Goal: Transaction & Acquisition: Download file/media

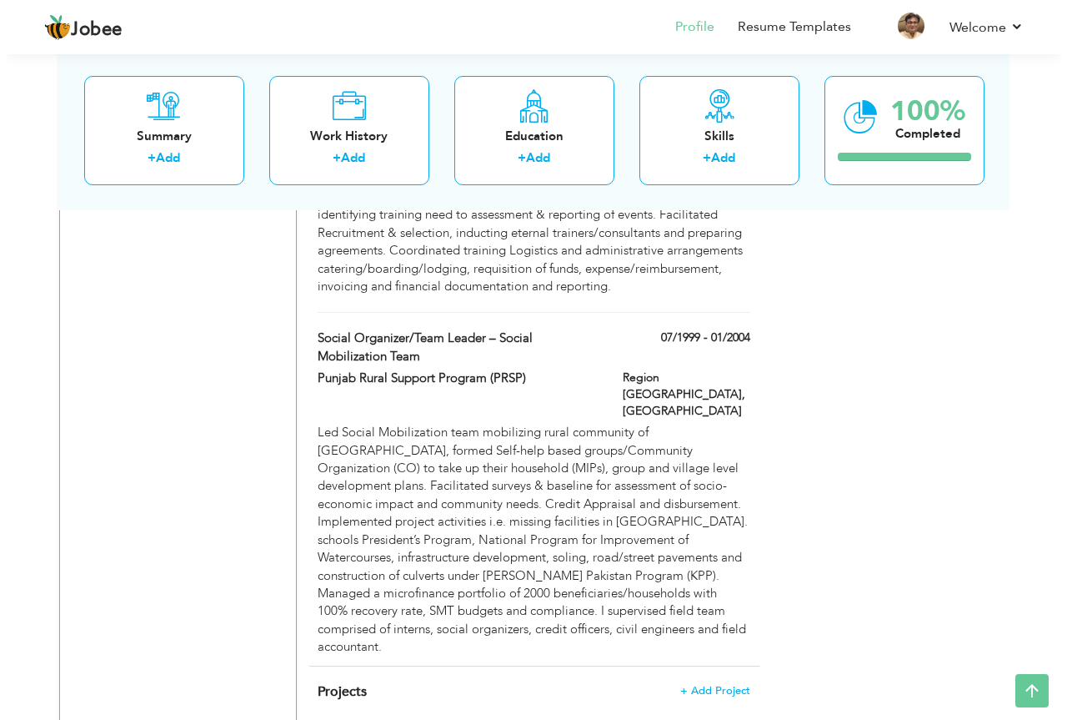
scroll to position [3326, 0]
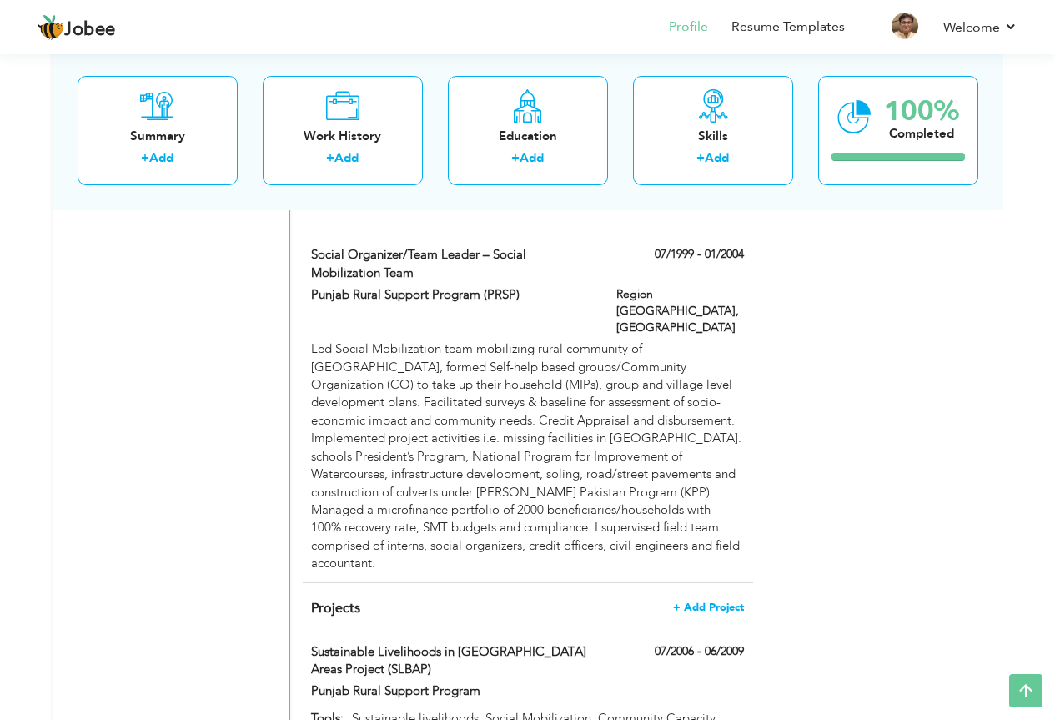
click at [727, 601] on span "+ Add Project" at bounding box center [708, 607] width 71 height 12
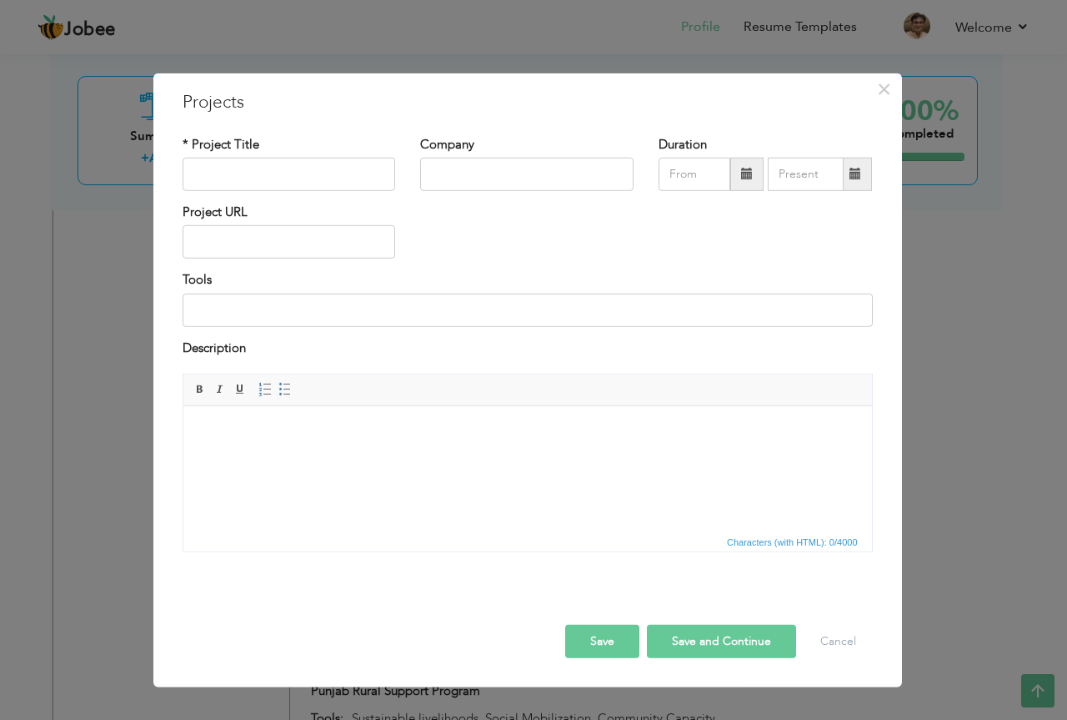
click at [468, 457] on html at bounding box center [527, 431] width 689 height 51
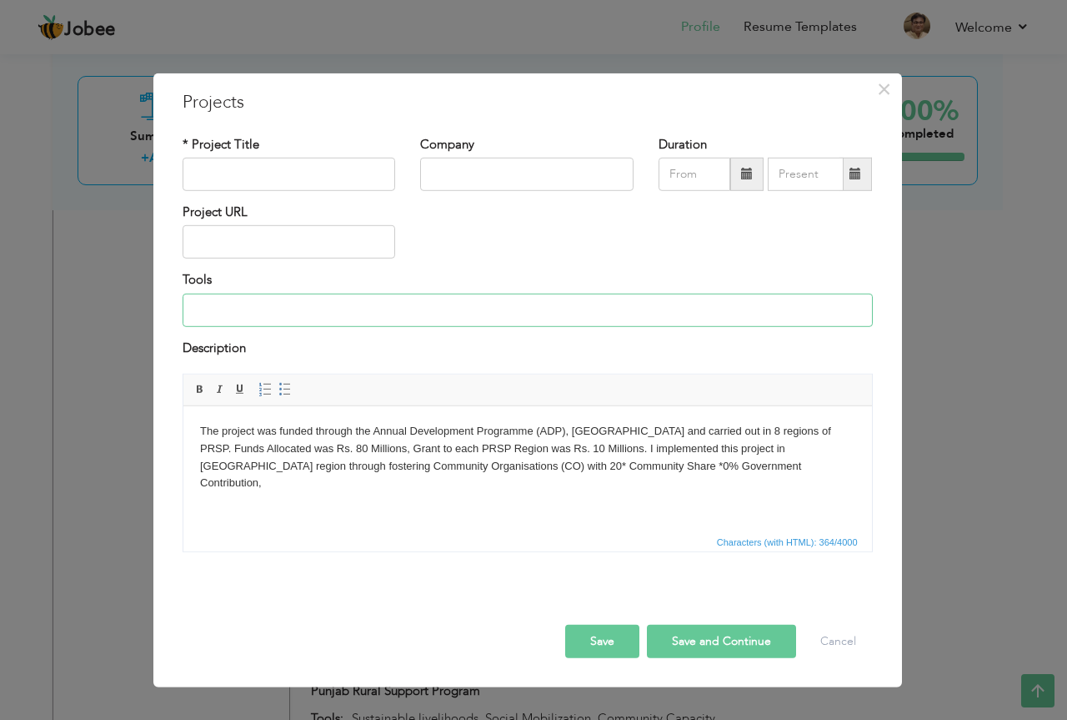
click at [469, 295] on input at bounding box center [528, 309] width 690 height 33
click at [293, 310] on input "Social Mobilization, Community Capacity Building" at bounding box center [528, 309] width 690 height 33
type input "Social Mobilization Field Operations"
click at [308, 171] on input "text" at bounding box center [289, 174] width 213 height 33
click at [560, 247] on div "Project URL" at bounding box center [527, 237] width 715 height 68
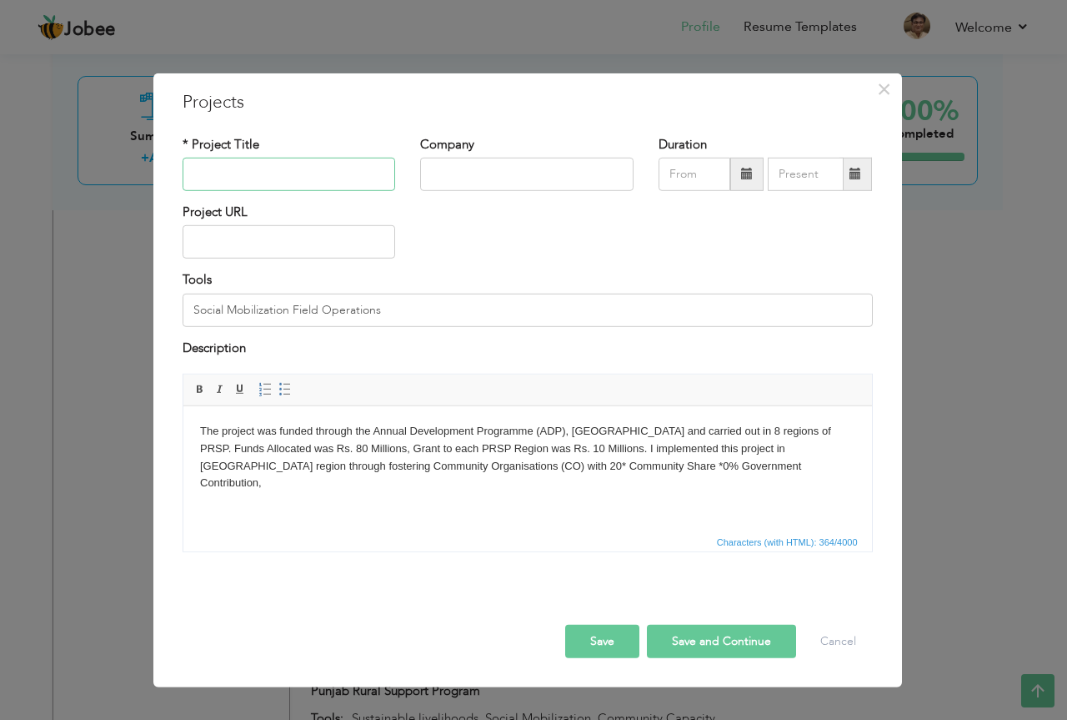
click at [312, 175] on input "text" at bounding box center [289, 174] width 213 height 33
paste input "[PERSON_NAME] Pakistan Program (KPP)"
type input "[PERSON_NAME] Pakistan Program (KPP)"
click at [498, 177] on input "text" at bounding box center [526, 174] width 213 height 33
paste input "Punjab Rural Support Programme"
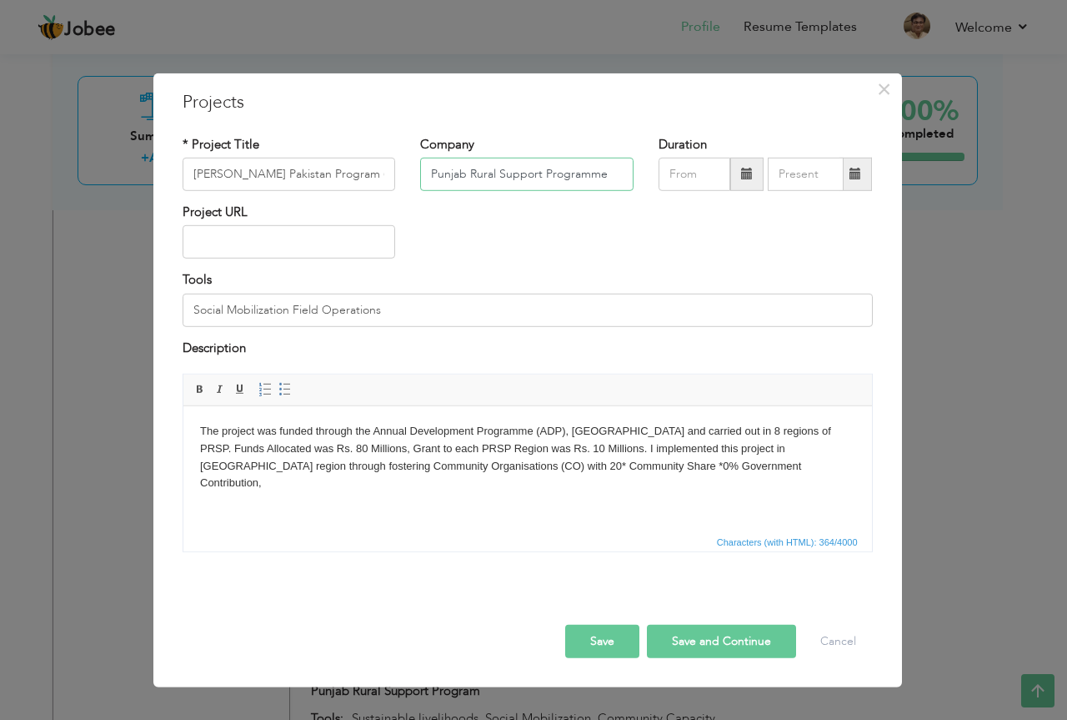
type input "Punjab Rural Support Programme"
click at [745, 173] on span at bounding box center [747, 174] width 12 height 12
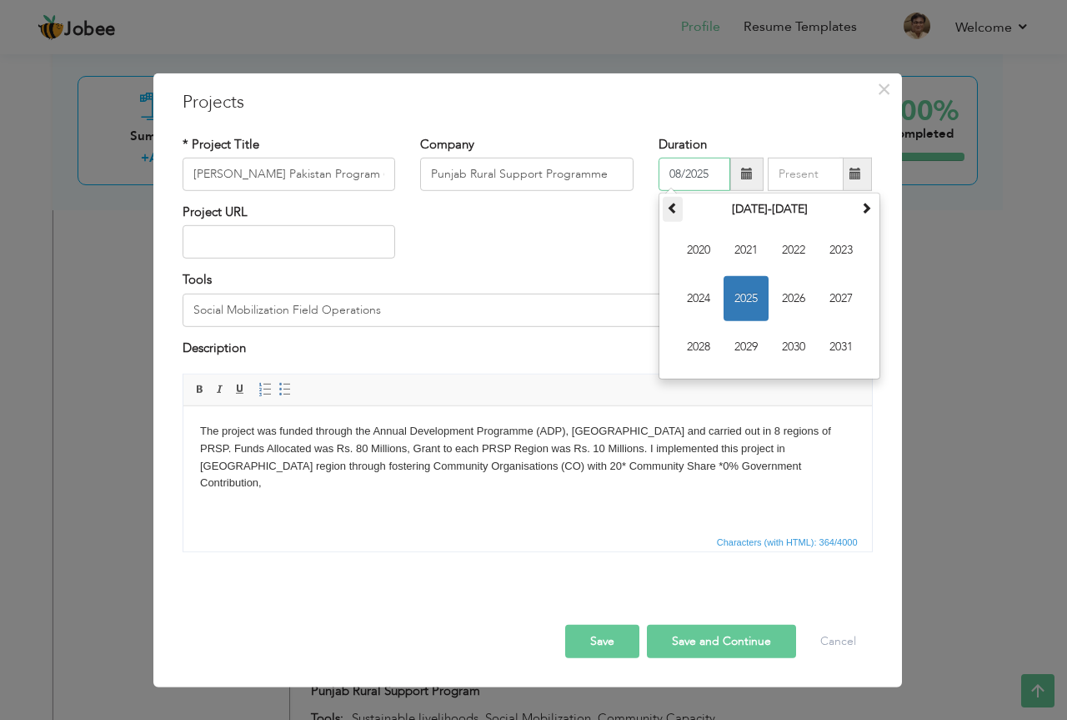
click at [667, 208] on span at bounding box center [673, 208] width 12 height 12
click at [872, 211] on span at bounding box center [866, 208] width 12 height 12
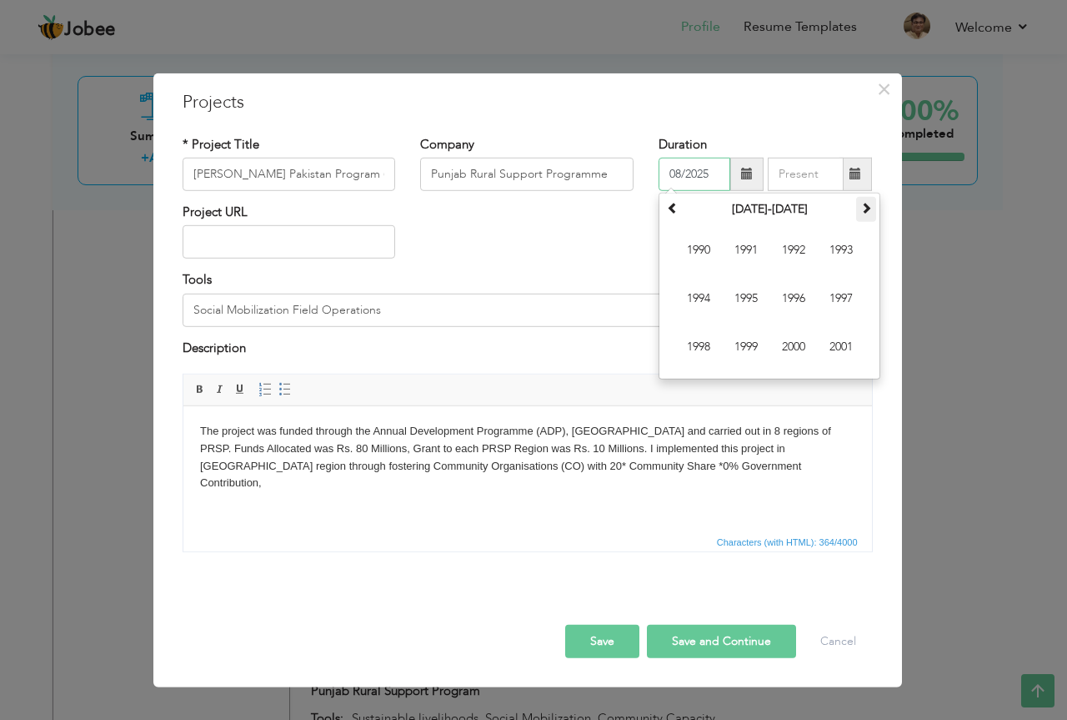
click at [872, 211] on span at bounding box center [866, 208] width 12 height 12
click at [697, 295] on span "2004" at bounding box center [698, 298] width 45 height 45
click at [849, 242] on span "Apr" at bounding box center [841, 250] width 45 height 45
type input "04/2004"
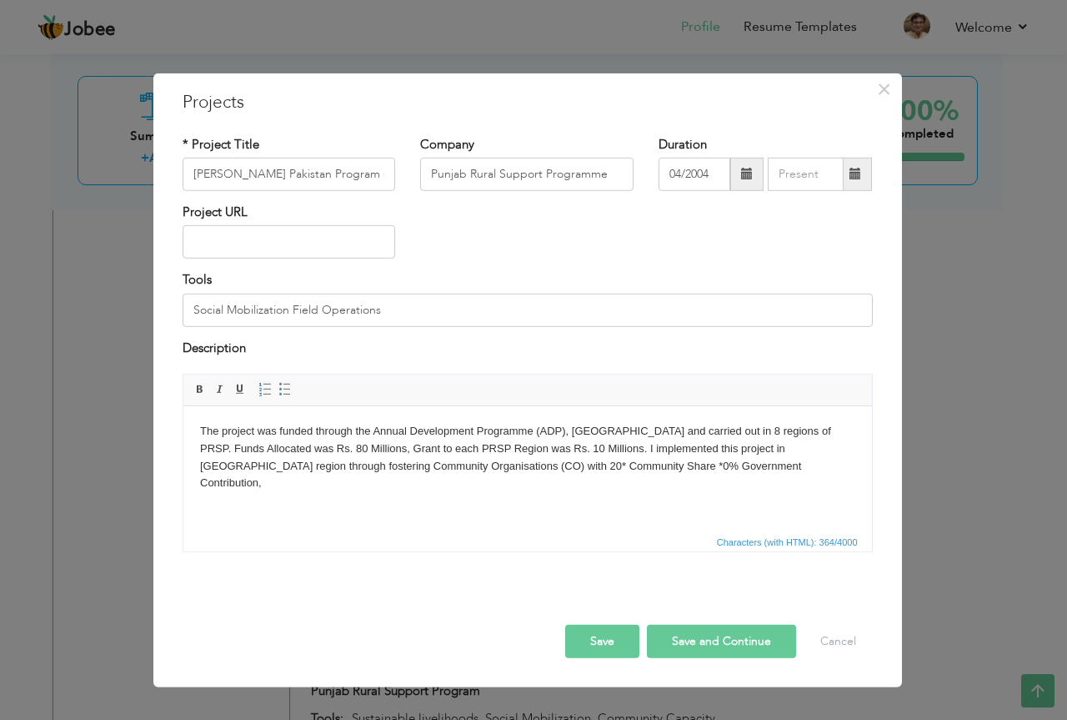
click at [858, 175] on span at bounding box center [856, 174] width 12 height 12
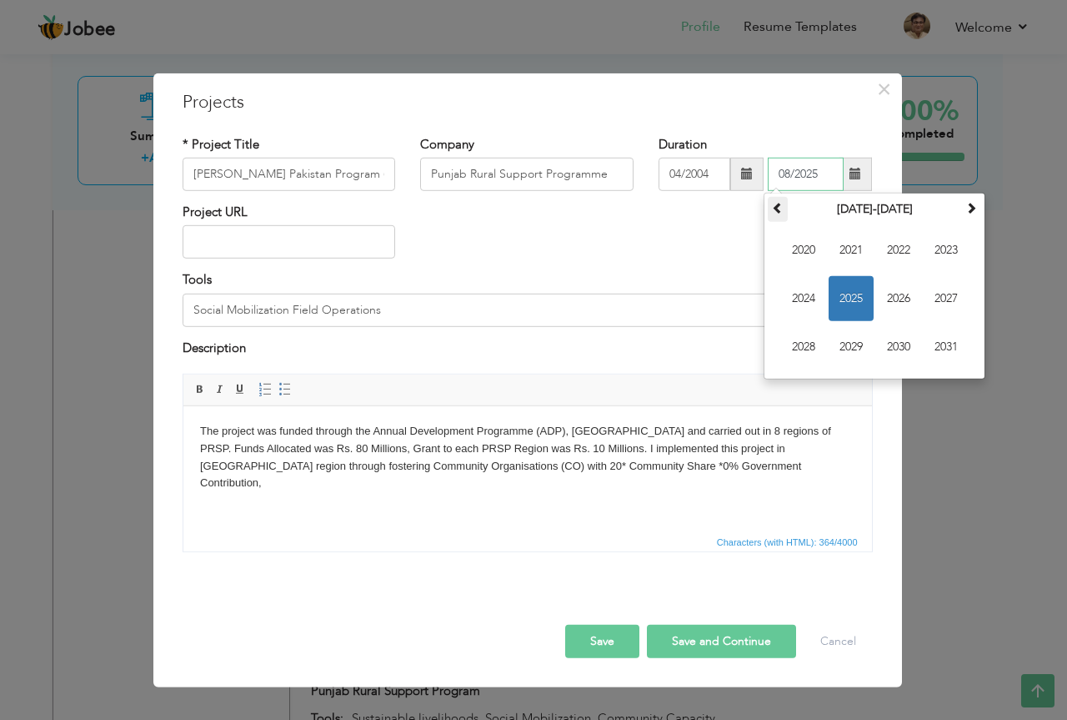
click at [779, 210] on span at bounding box center [778, 208] width 12 height 12
click at [779, 211] on span at bounding box center [778, 208] width 12 height 12
click at [810, 300] on span "2004" at bounding box center [803, 298] width 45 height 45
click at [948, 344] on span "Dec" at bounding box center [946, 346] width 45 height 45
type input "12/2004"
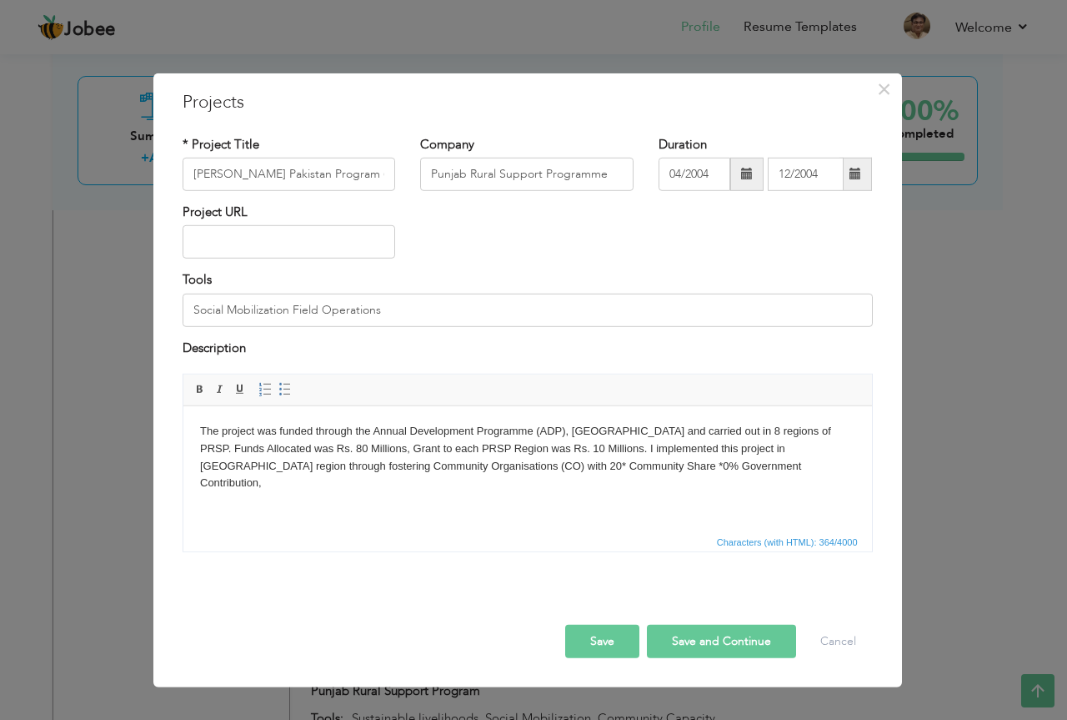
click at [711, 636] on button "Save and Continue" at bounding box center [721, 640] width 149 height 33
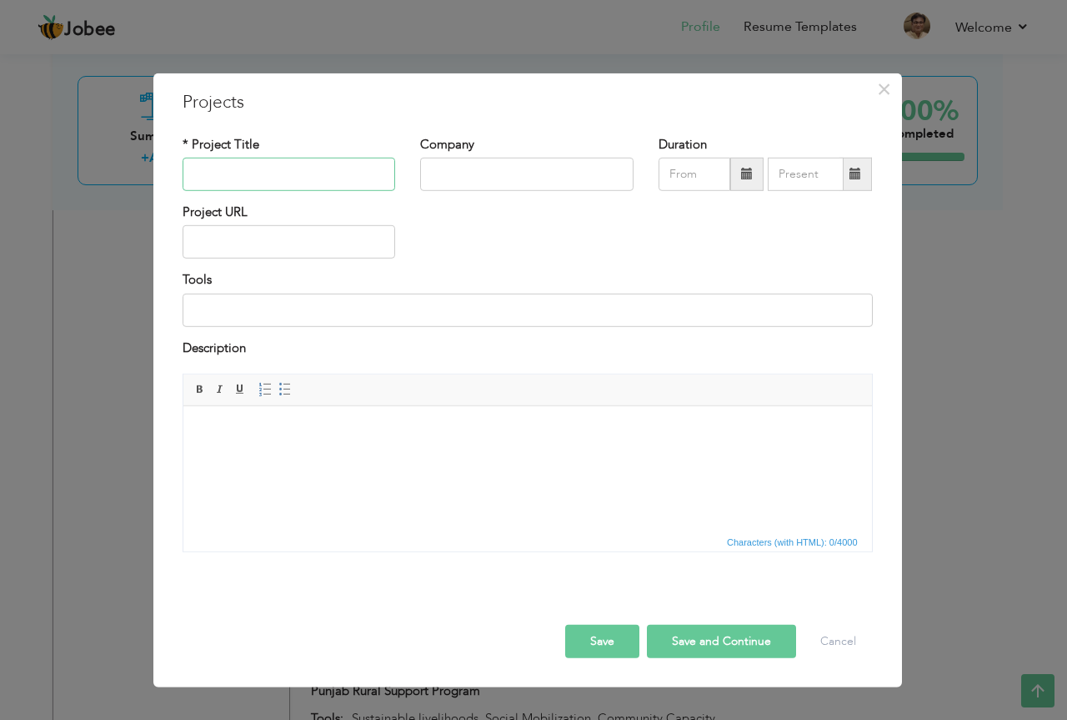
click at [327, 176] on input "text" at bounding box center [289, 174] width 213 height 33
paste input "National Programme for Improvement of Watercourses - NPIWC"
type input "National Programme for Improvement of Watercourses - NPIWC"
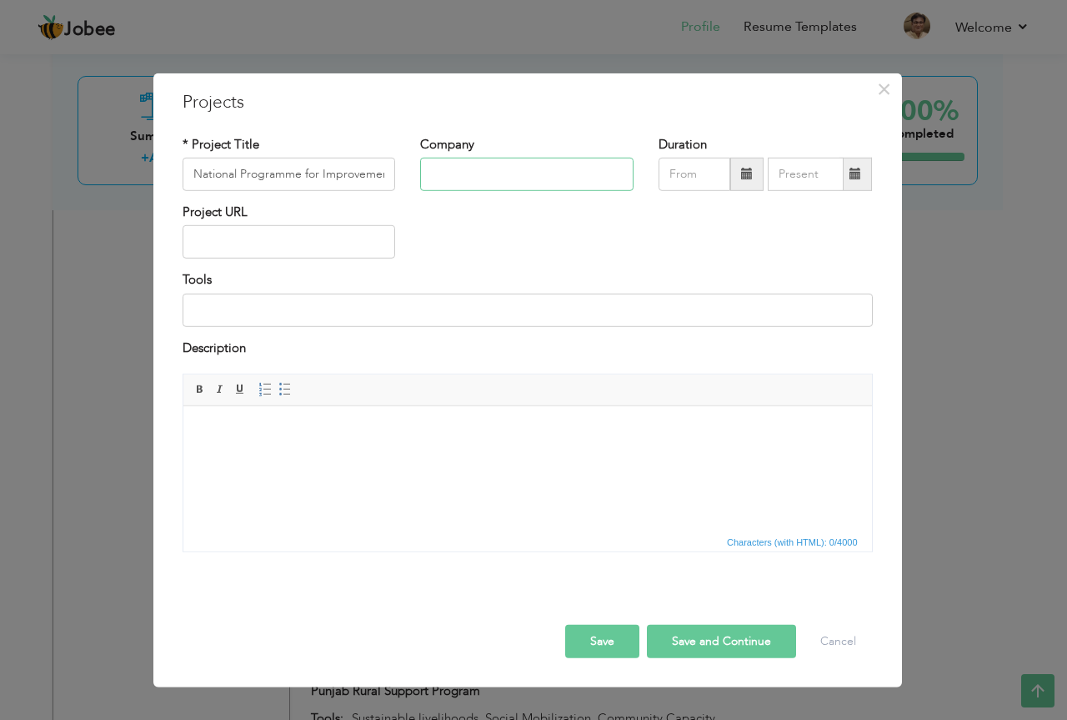
click at [540, 170] on input "text" at bounding box center [526, 174] width 213 height 33
click at [287, 455] on html at bounding box center [527, 431] width 689 height 51
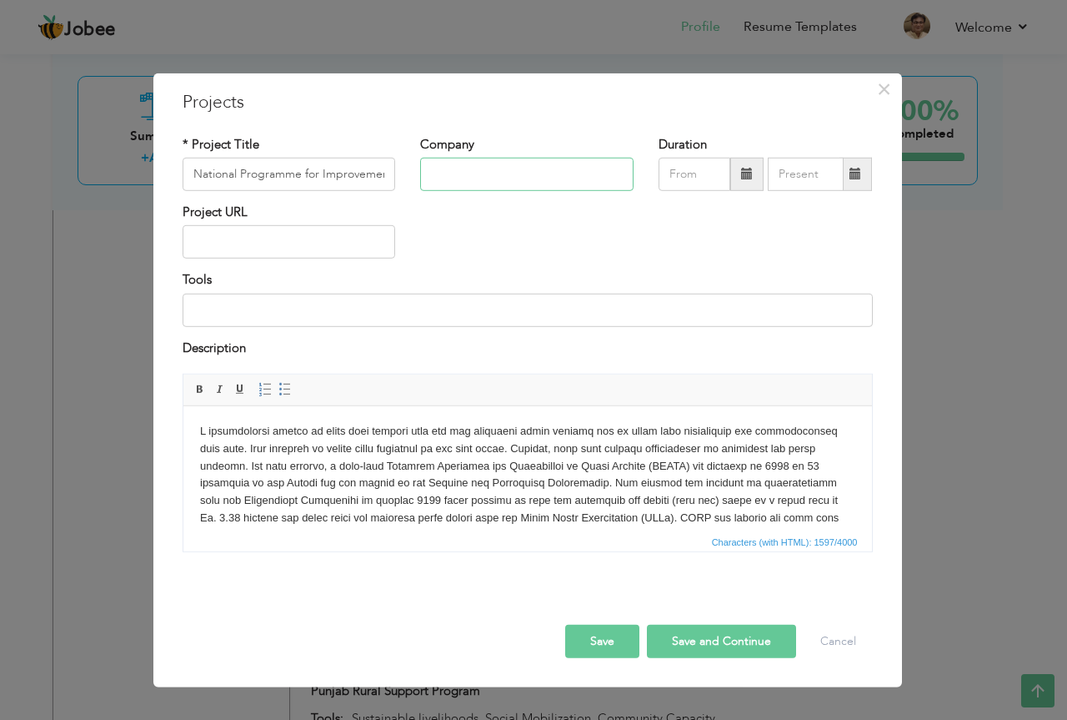
click at [514, 166] on input "text" at bounding box center [526, 174] width 213 height 33
paste input "Punjab Rural Support Programme"
type input "Punjab Rural Support Programme"
click at [750, 176] on span at bounding box center [747, 174] width 12 height 12
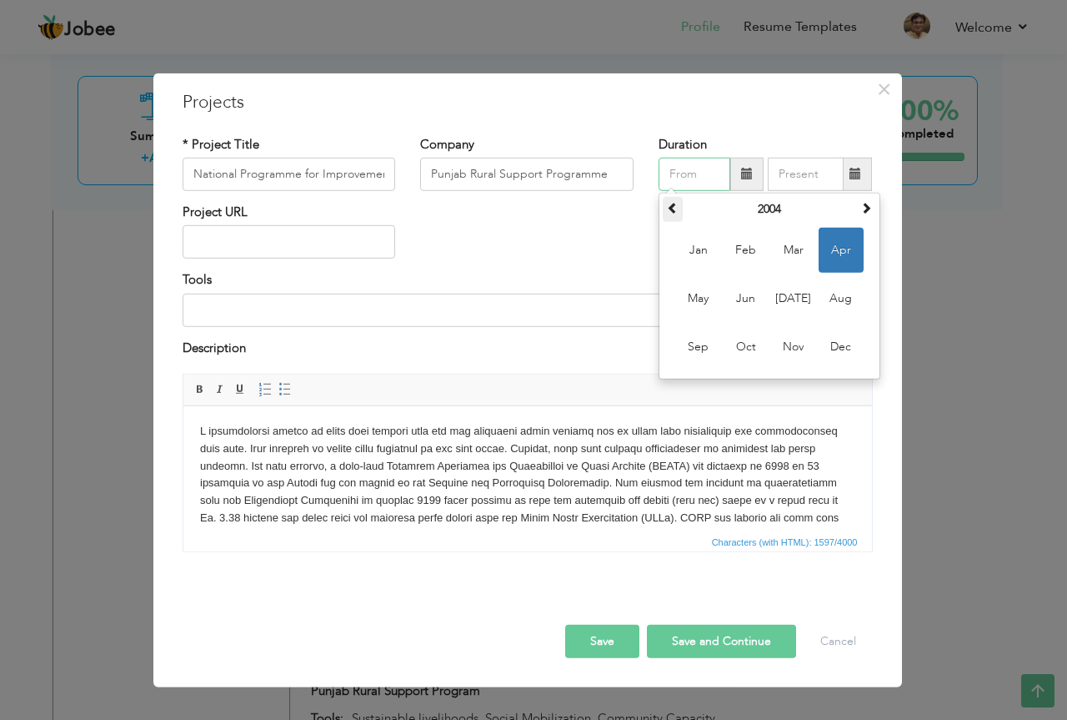
click at [675, 203] on span at bounding box center [673, 208] width 12 height 12
click at [673, 208] on span at bounding box center [673, 208] width 12 height 12
click at [785, 213] on th "2002" at bounding box center [769, 209] width 173 height 25
click at [742, 302] on span "2002" at bounding box center [746, 298] width 45 height 45
drag, startPoint x: 844, startPoint y: 298, endPoint x: 796, endPoint y: 298, distance: 47.5
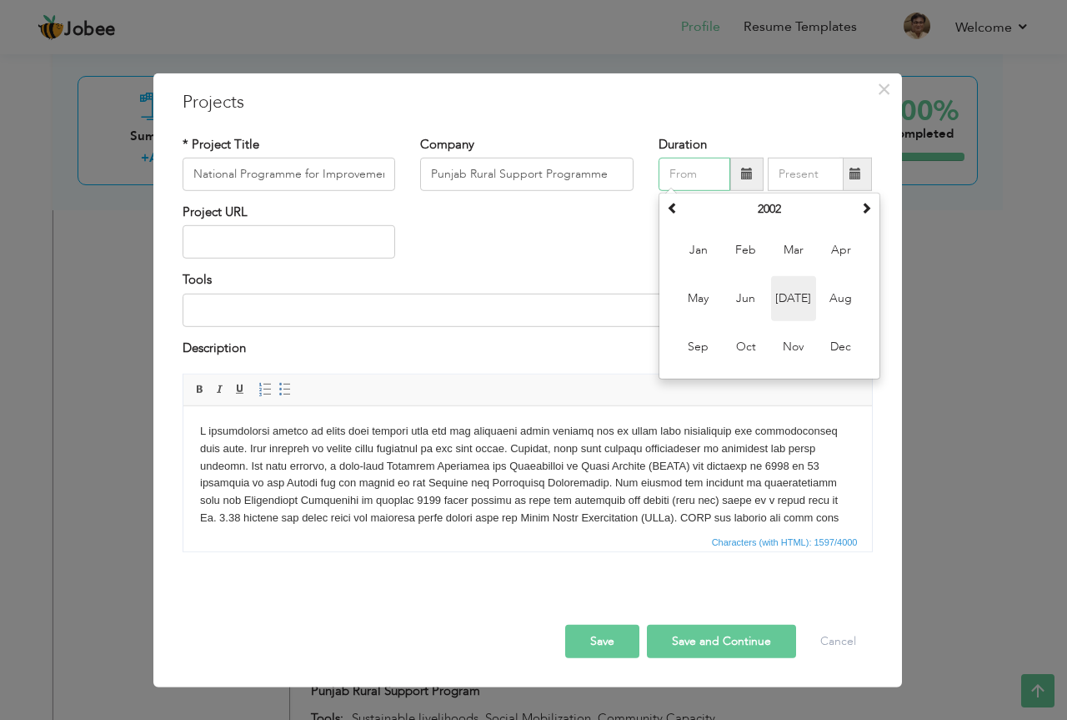
click at [796, 298] on td "Jan Feb Mar Apr May Jun Jul Aug Sep Oct Nov Dec" at bounding box center [769, 298] width 213 height 153
click at [795, 298] on span "Jul" at bounding box center [793, 298] width 45 height 45
type input "07/2002"
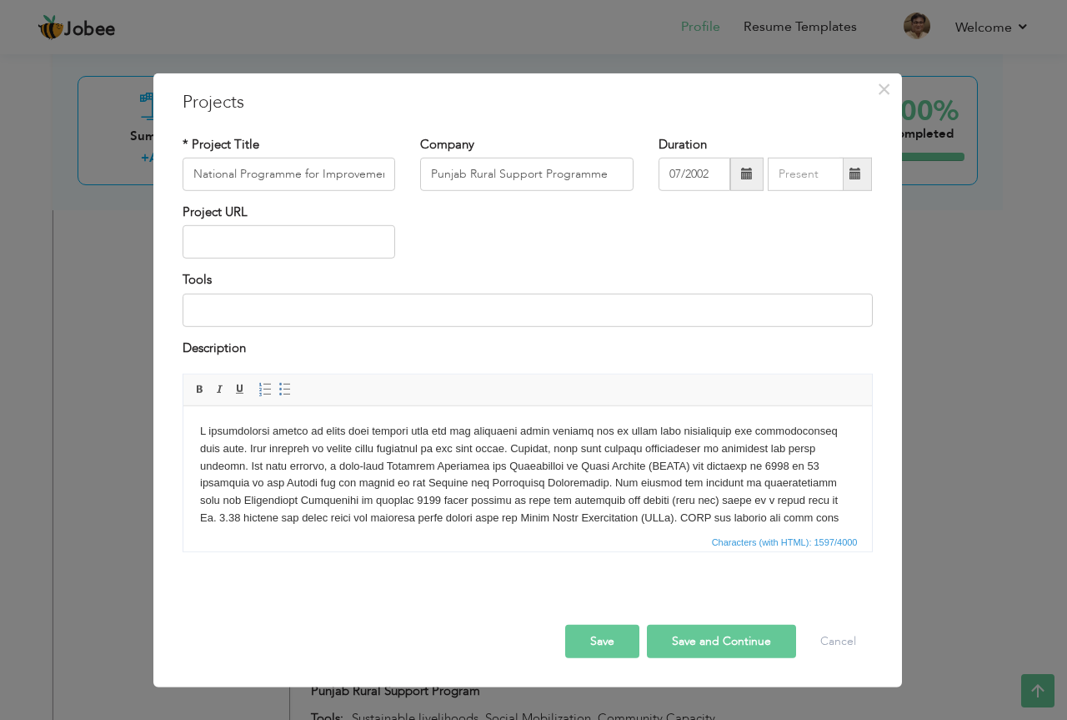
click at [855, 179] on span at bounding box center [856, 174] width 12 height 12
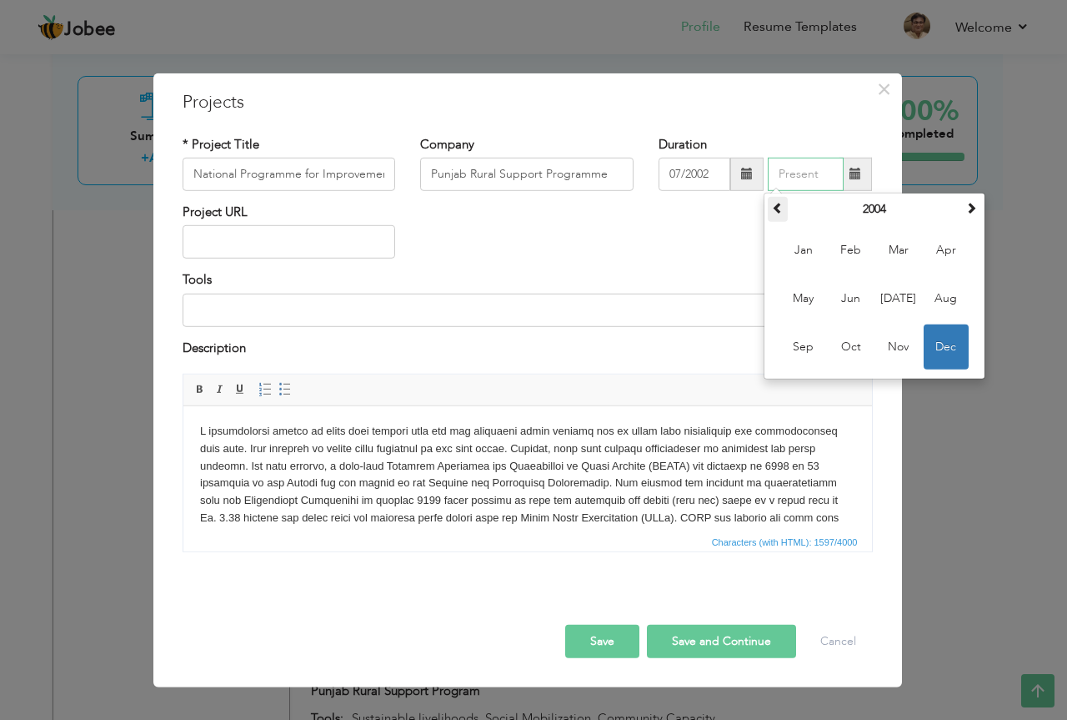
click at [776, 209] on span at bounding box center [778, 208] width 12 height 12
click at [810, 247] on span "Jan" at bounding box center [803, 250] width 45 height 45
type input "01/2003"
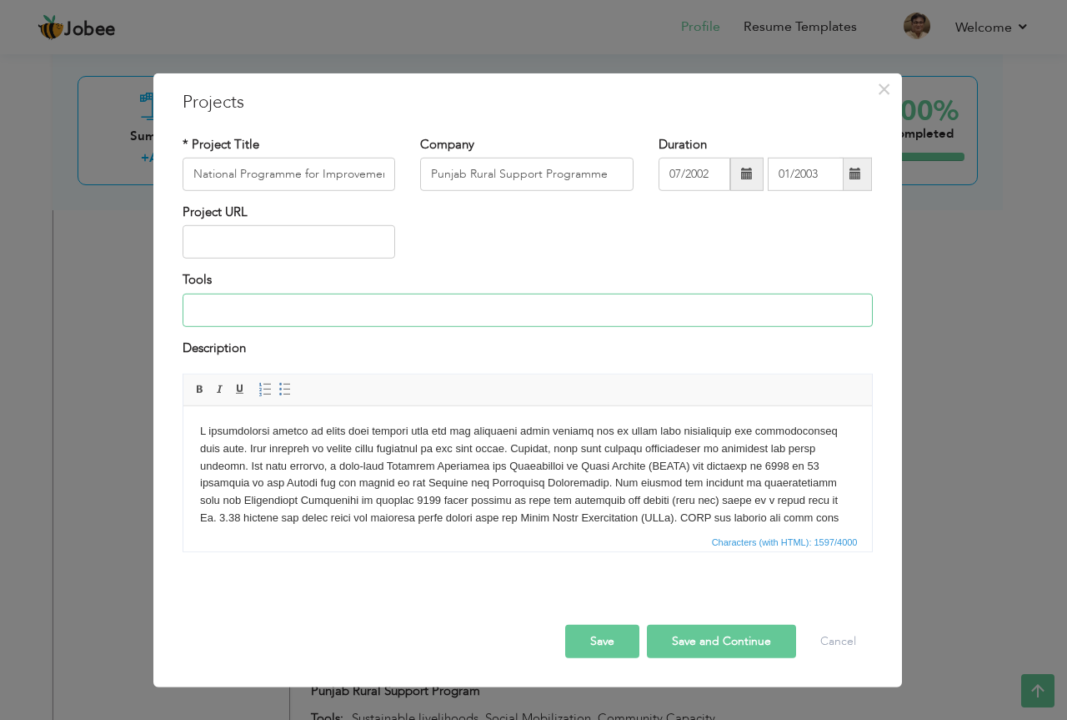
click at [306, 314] on input at bounding box center [528, 309] width 690 height 33
click at [315, 306] on input "Sustainable livelihoods, Social Mobilization, Community Capacity Building, prov…" at bounding box center [528, 309] width 690 height 33
click at [612, 308] on input "Social Mobilization, Community Capacity Building, provision of Microcredit" at bounding box center [528, 309] width 690 height 33
type input "Social Mobilization, PRA. Field Survey"
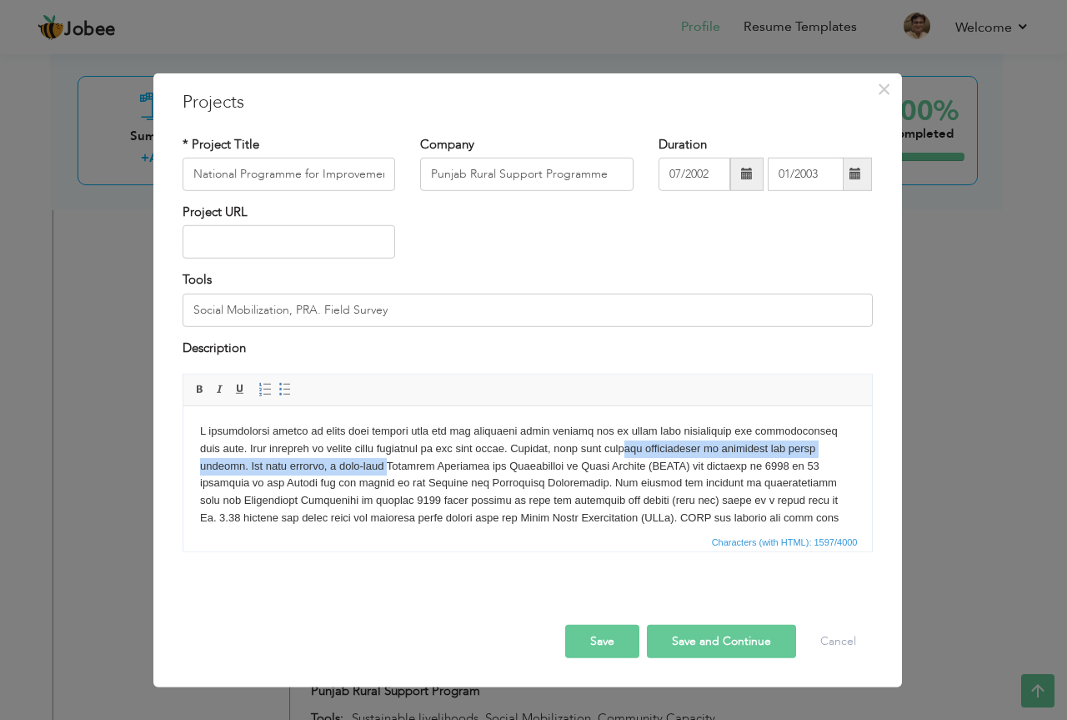
drag, startPoint x: 384, startPoint y: 464, endPoint x: 638, endPoint y: 454, distance: 253.6
click at [638, 454] on body at bounding box center [526, 535] width 655 height 225
click at [469, 466] on body at bounding box center [526, 535] width 655 height 225
click at [242, 467] on body at bounding box center [526, 535] width 655 height 225
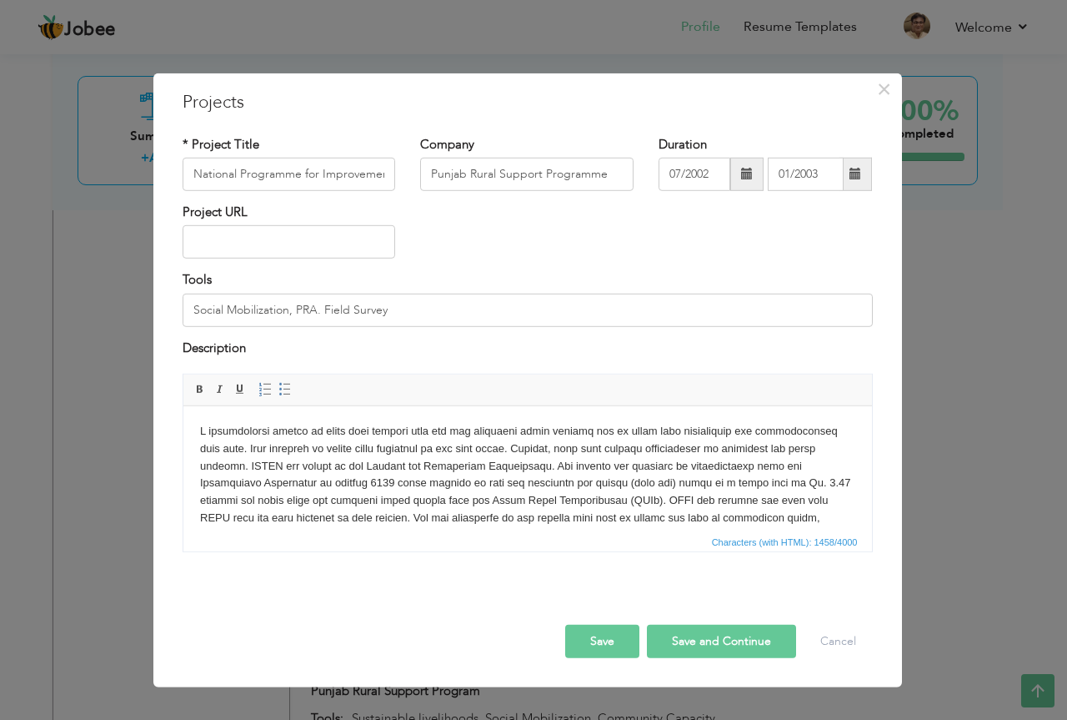
click at [435, 465] on body at bounding box center [526, 527] width 655 height 208
click at [401, 462] on body at bounding box center [526, 518] width 655 height 191
click at [318, 173] on input "National Programme for Improvement of Watercourses - NPIWC" at bounding box center [289, 174] width 213 height 33
click at [361, 173] on input "Improvement of Watercourses - NPIWC" at bounding box center [289, 174] width 213 height 33
type input "Improvement of Watercourses"
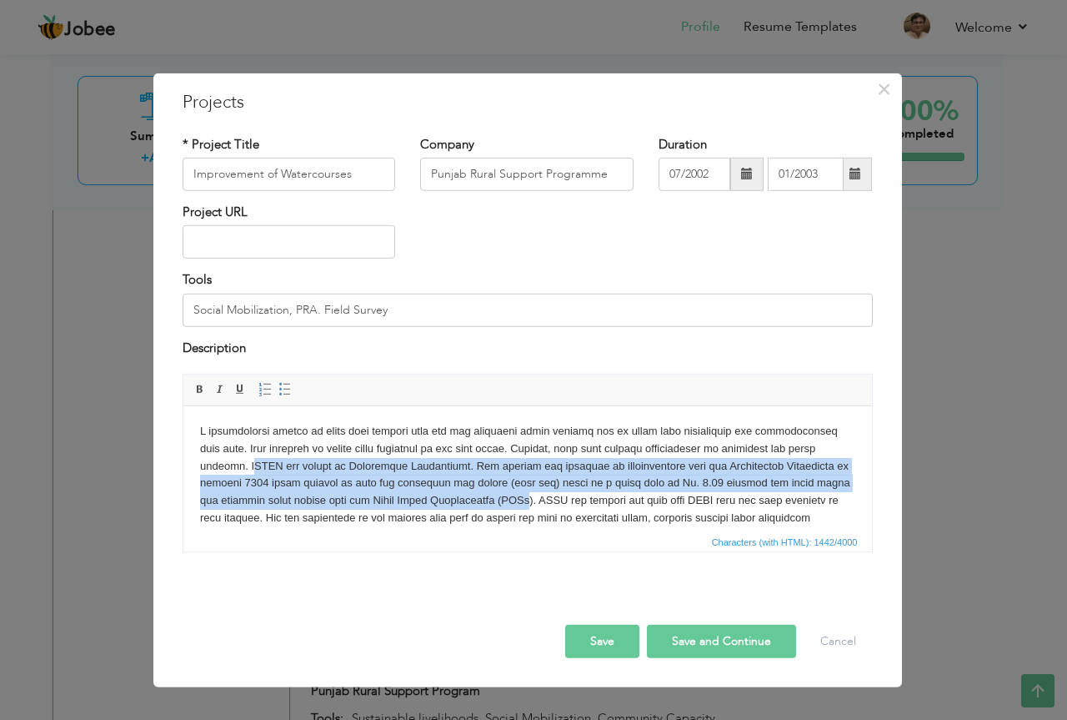
drag, startPoint x: 247, startPoint y: 467, endPoint x: 500, endPoint y: 498, distance: 255.3
click at [500, 498] on body at bounding box center [526, 518] width 655 height 191
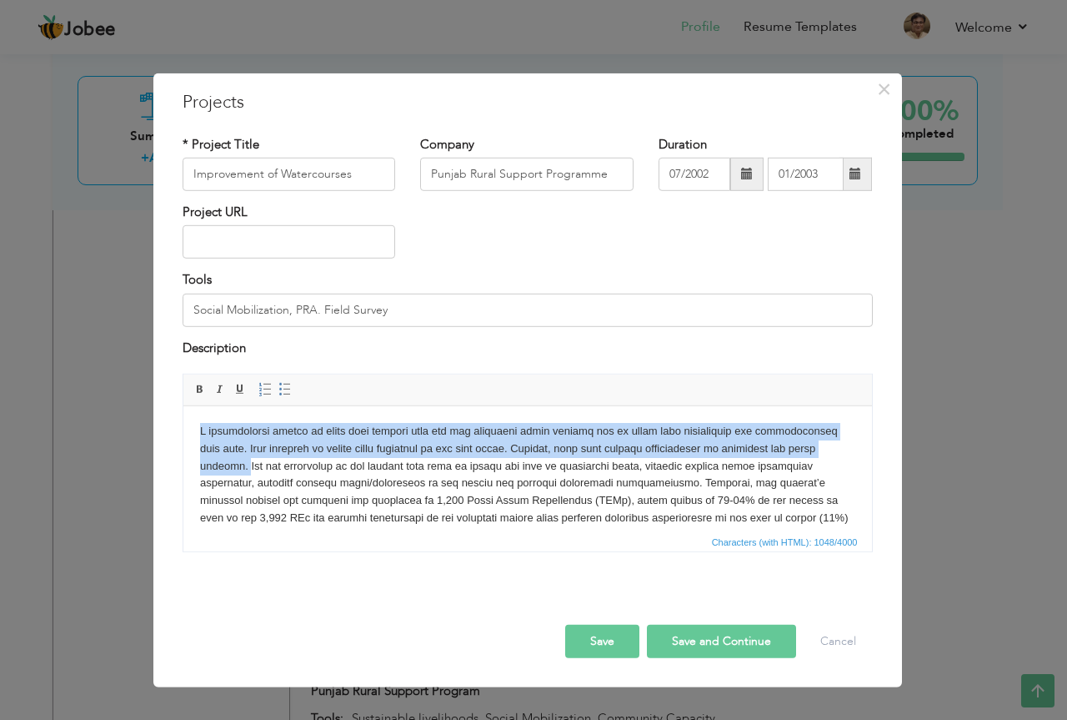
drag, startPoint x: 244, startPoint y: 463, endPoint x: 190, endPoint y: 429, distance: 64.1
click at [190, 429] on html at bounding box center [527, 500] width 689 height 189
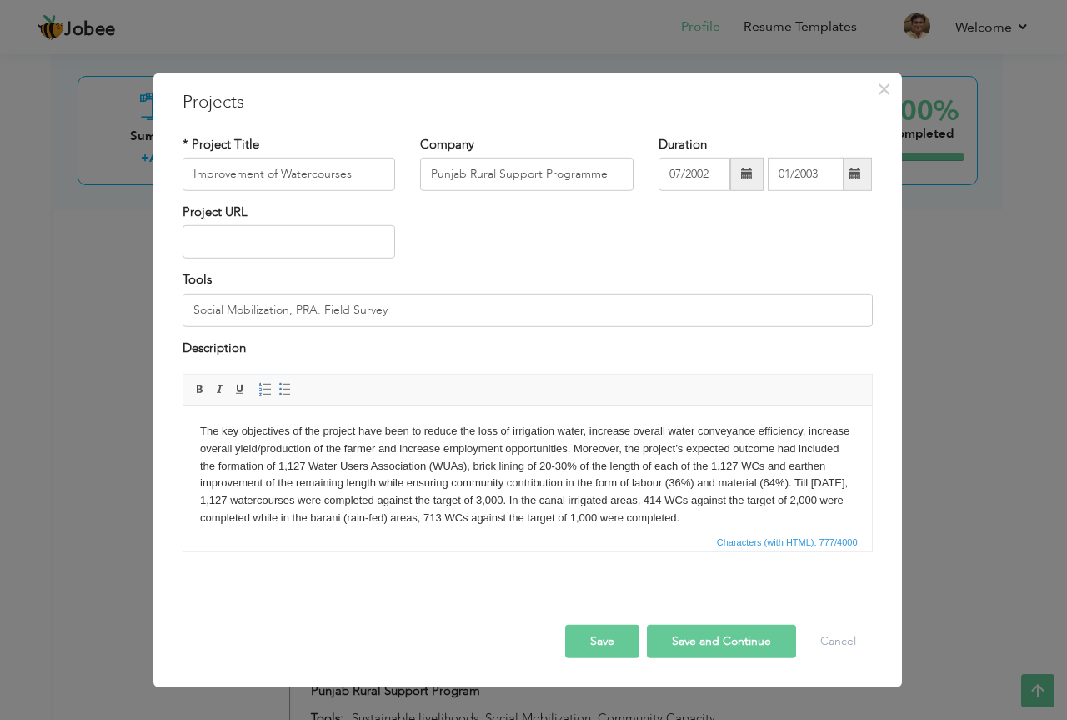
click at [318, 462] on body "The key objectives of the project have been to reduce the loss of irrigation wa…" at bounding box center [526, 475] width 655 height 104
click at [486, 464] on body "The key objectives of the project have been to reduce the loss of irrigation wa…" at bounding box center [526, 475] width 655 height 104
click at [618, 441] on body "The key objectives of the project have been to reduce the loss of irrigation wa…" at bounding box center [526, 475] width 655 height 104
drag, startPoint x: 615, startPoint y: 447, endPoint x: 765, endPoint y: 514, distance: 163.5
click at [765, 514] on body "The key objectives of the project have been to reduce the loss of irrigation wa…" at bounding box center [526, 475] width 655 height 104
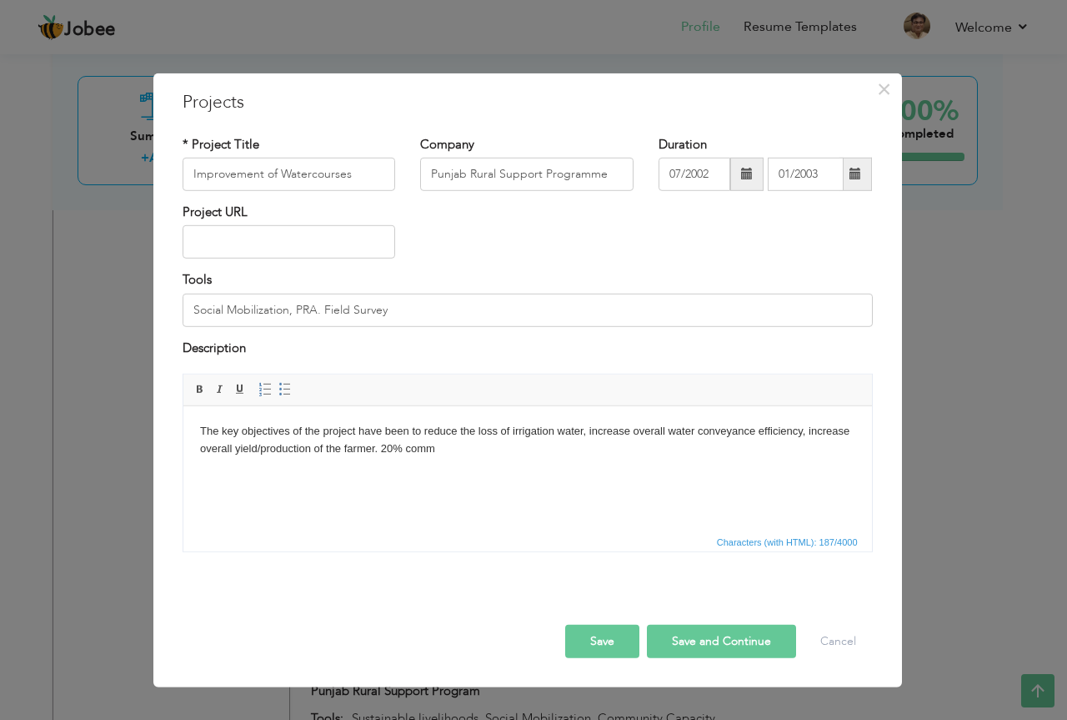
click at [383, 450] on body "The key objectives of the project have been to reduce the loss of irrigation wa…" at bounding box center [526, 440] width 655 height 35
click at [857, 176] on span at bounding box center [856, 174] width 12 height 12
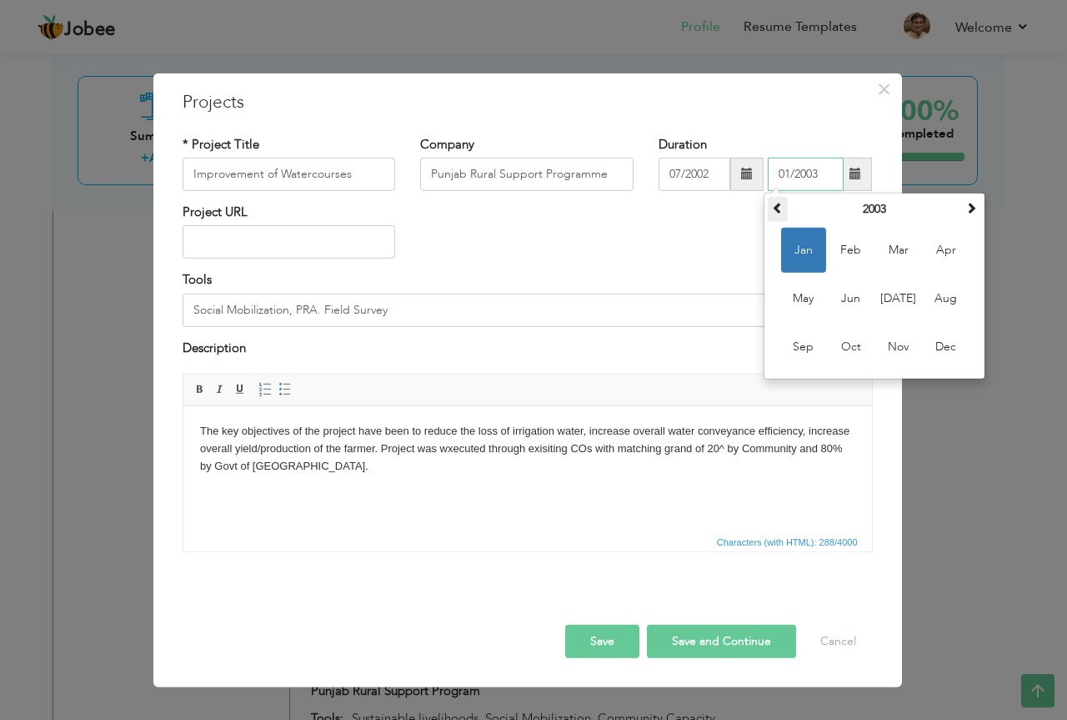
click at [780, 209] on span at bounding box center [778, 208] width 12 height 12
click at [948, 347] on span "Dec" at bounding box center [946, 346] width 45 height 45
type input "12/2002"
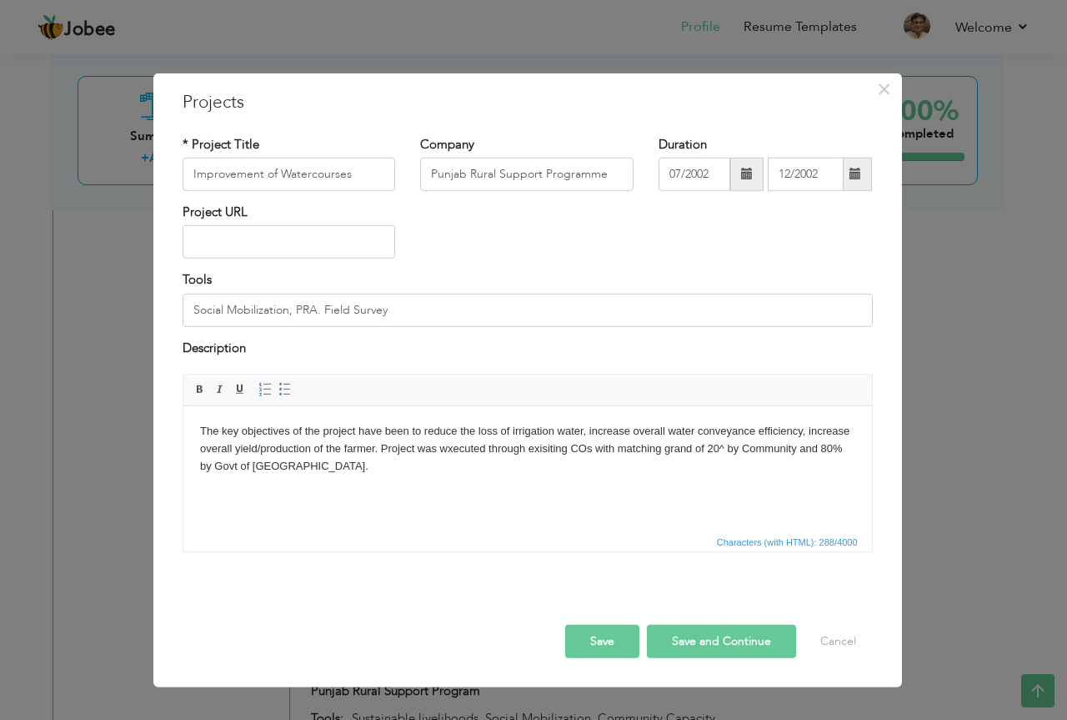
click at [602, 642] on button "Save" at bounding box center [602, 640] width 74 height 33
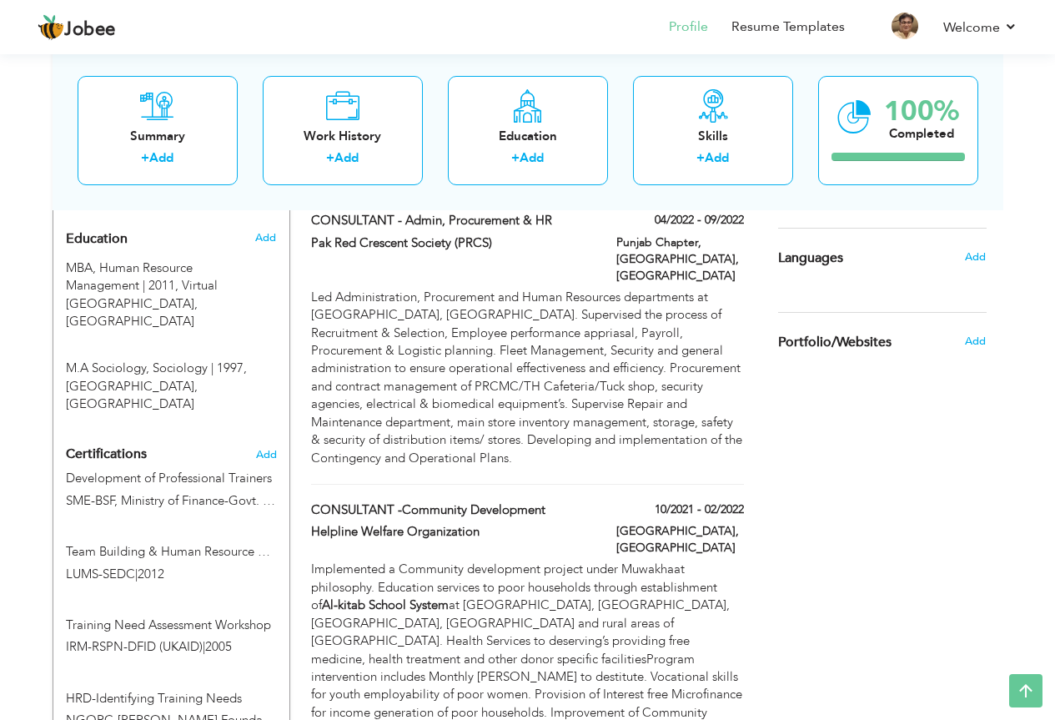
scroll to position [741, 0]
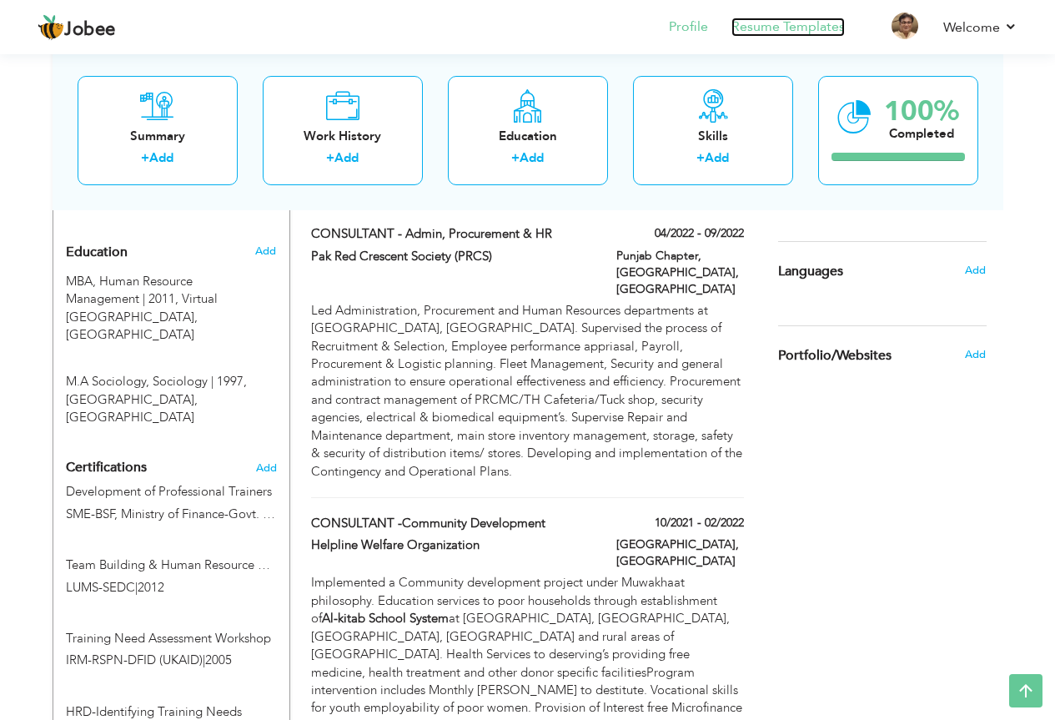
click at [822, 25] on link "Resume Templates" at bounding box center [787, 27] width 113 height 19
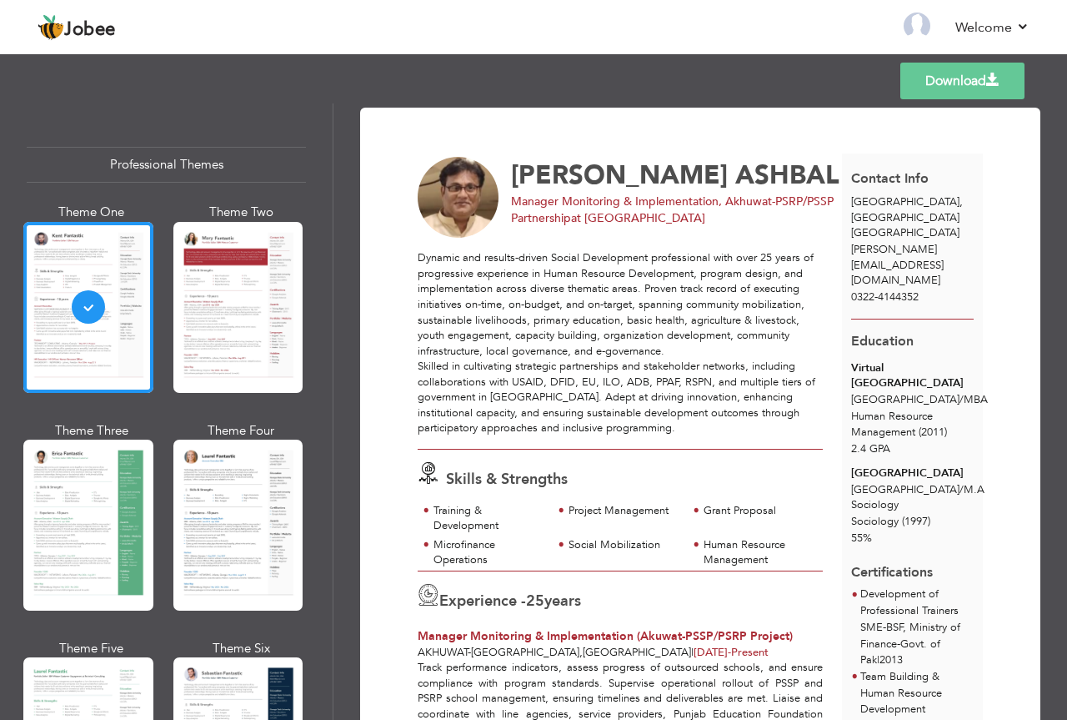
drag, startPoint x: 338, startPoint y: 197, endPoint x: 343, endPoint y: 227, distance: 30.3
click at [343, 227] on div "Download [PERSON_NAME] Manager Monitoring & Implementation, Akhuwat-PSRP/PSSP P…" at bounding box center [700, 411] width 734 height 616
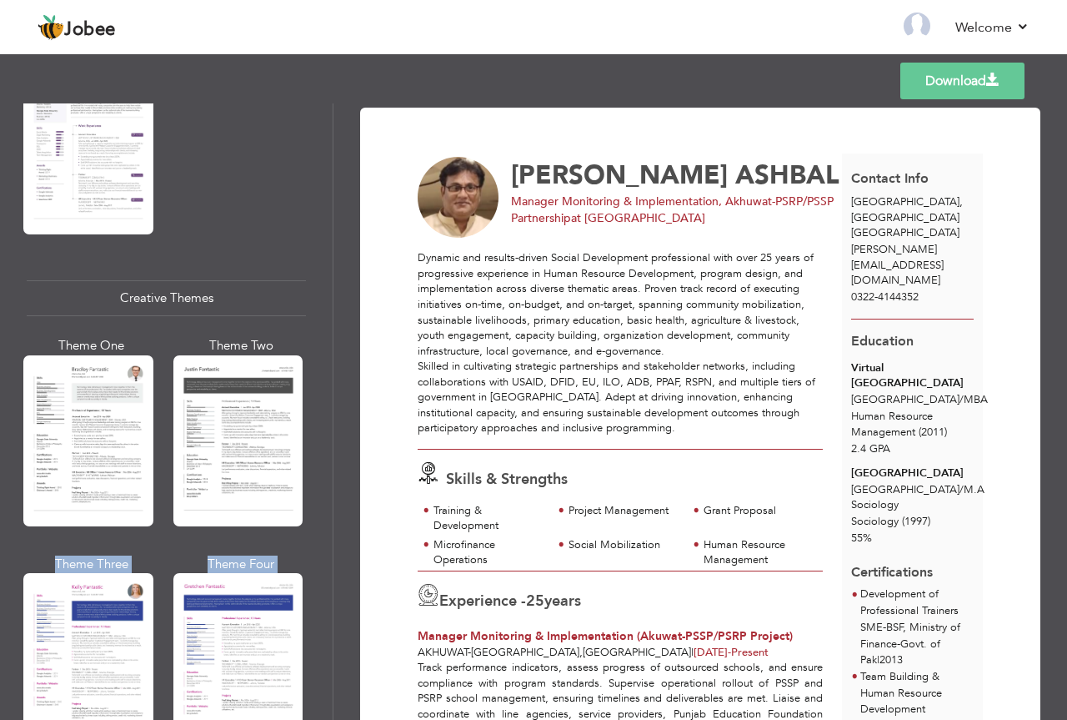
drag, startPoint x: 333, startPoint y: 519, endPoint x: 335, endPoint y: 553, distance: 33.4
click at [335, 553] on div "Professional Themes Theme One Theme Two Theme Three Theme Four" at bounding box center [533, 411] width 1067 height 616
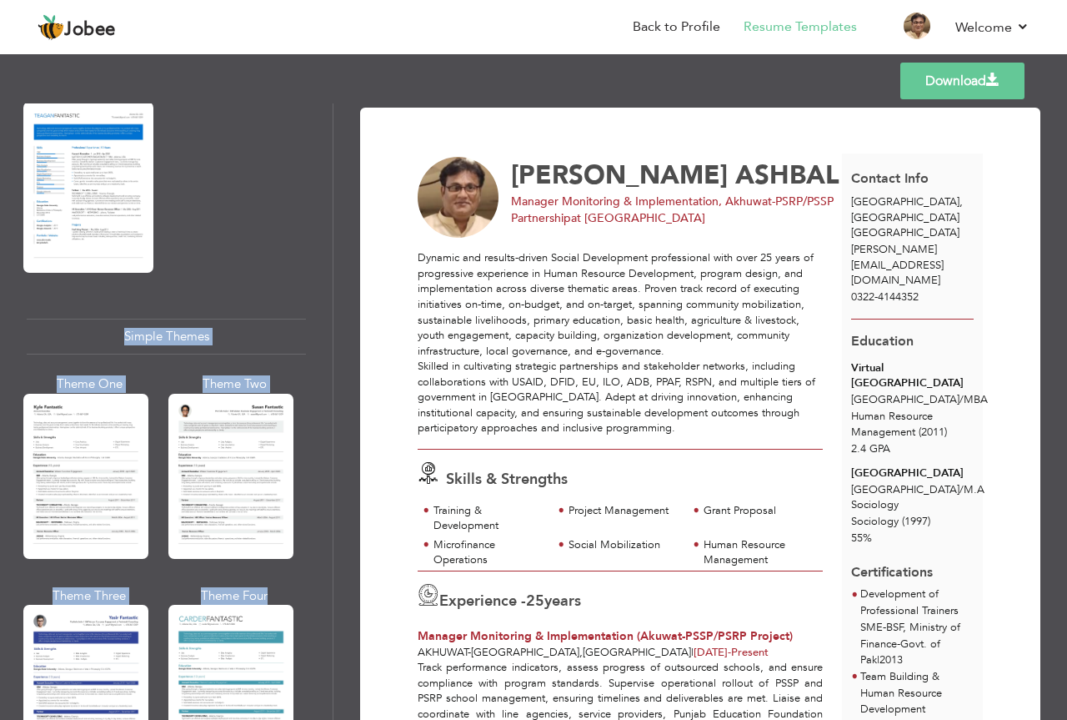
scroll to position [2774, 0]
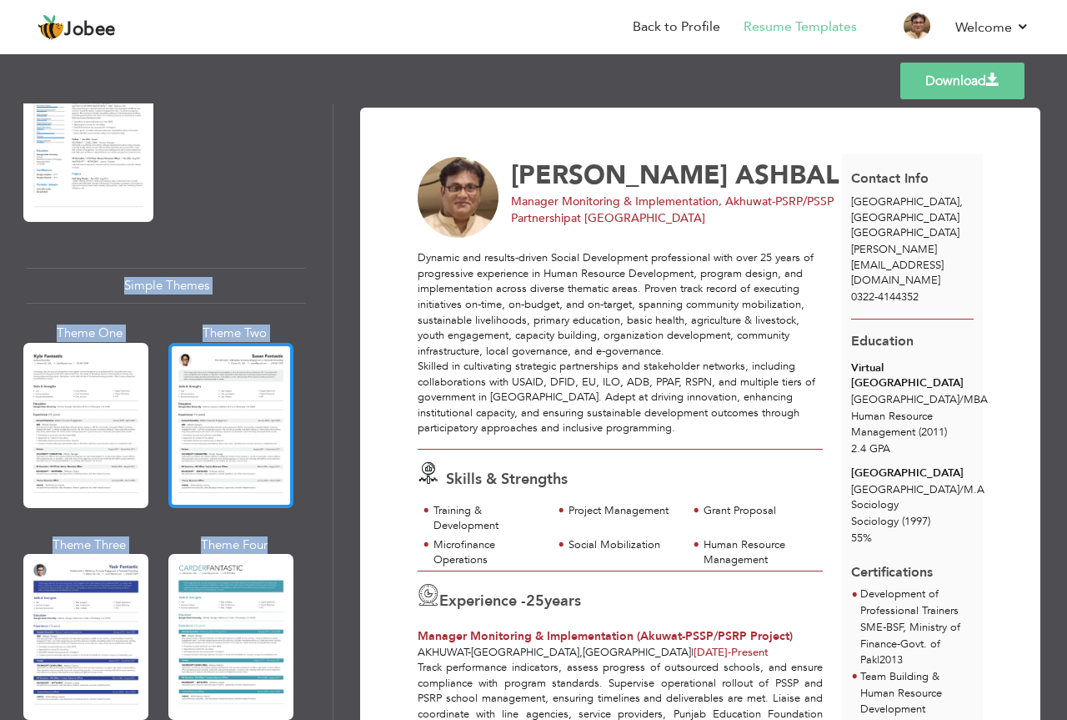
click at [218, 419] on div at bounding box center [230, 425] width 125 height 165
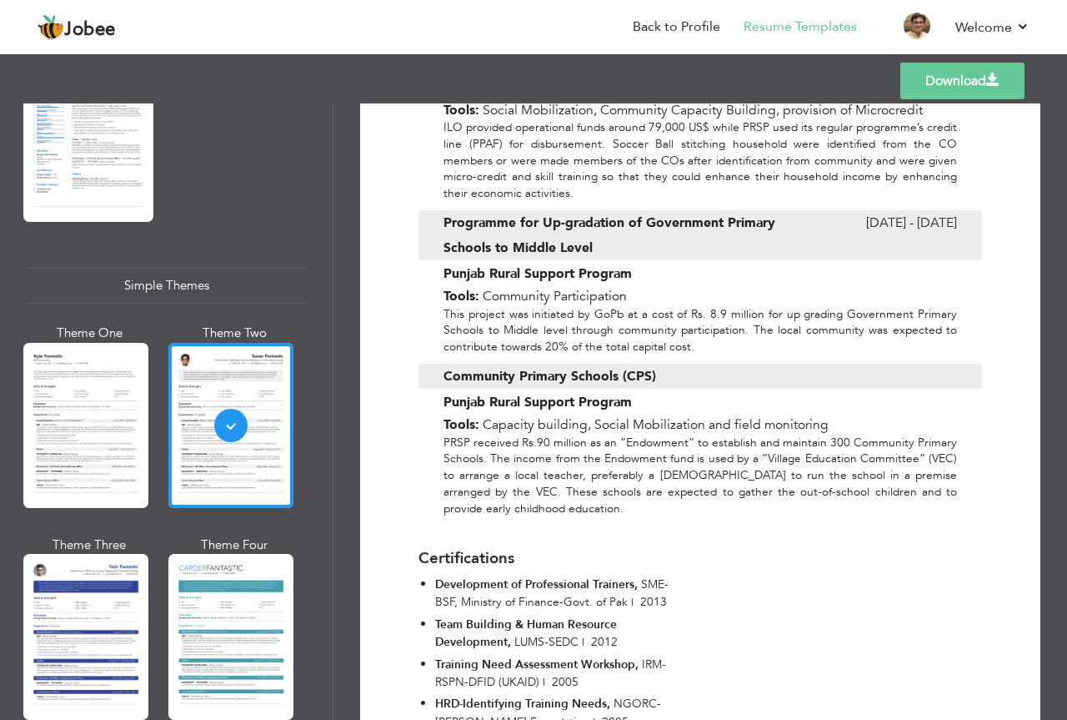
scroll to position [4566, 0]
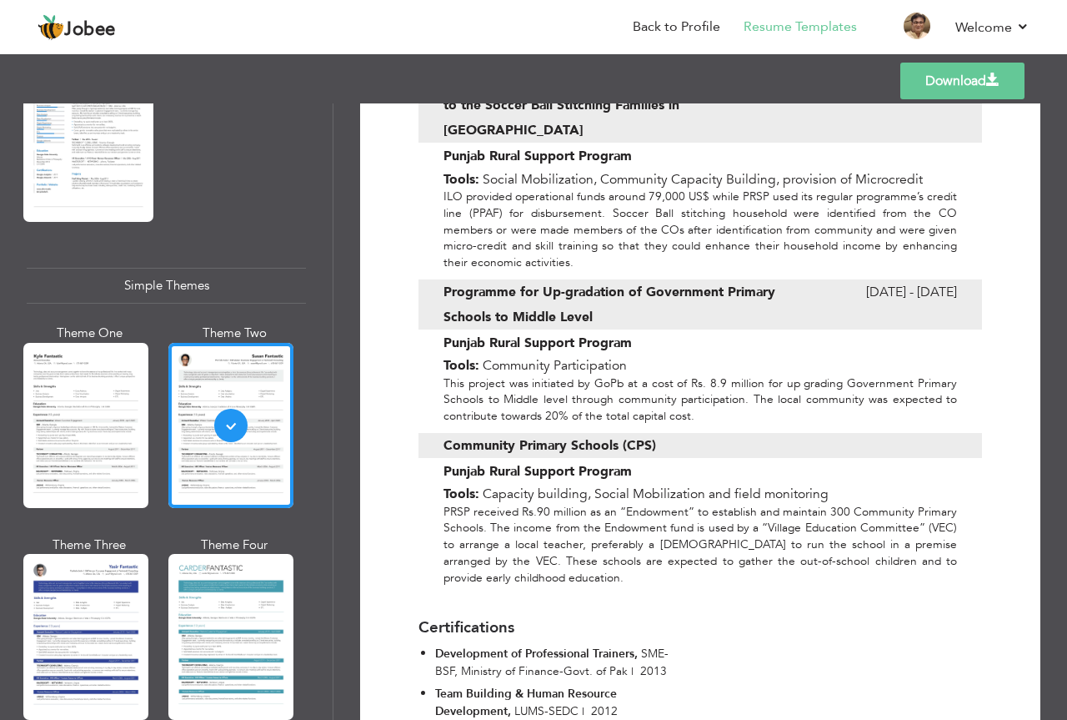
click at [951, 79] on link "Download" at bounding box center [962, 81] width 124 height 37
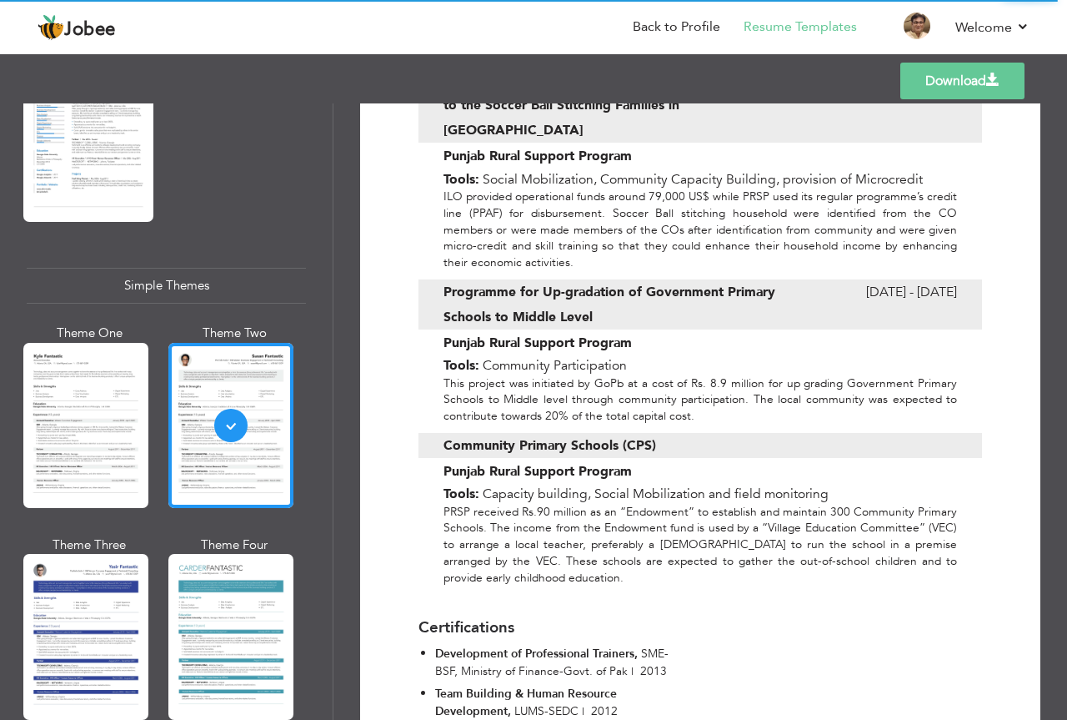
drag, startPoint x: 333, startPoint y: 664, endPoint x: 333, endPoint y: 618, distance: 45.9
click at [333, 618] on div "Professional Themes Theme One Theme Two Theme Three Theme Four" at bounding box center [533, 411] width 1067 height 616
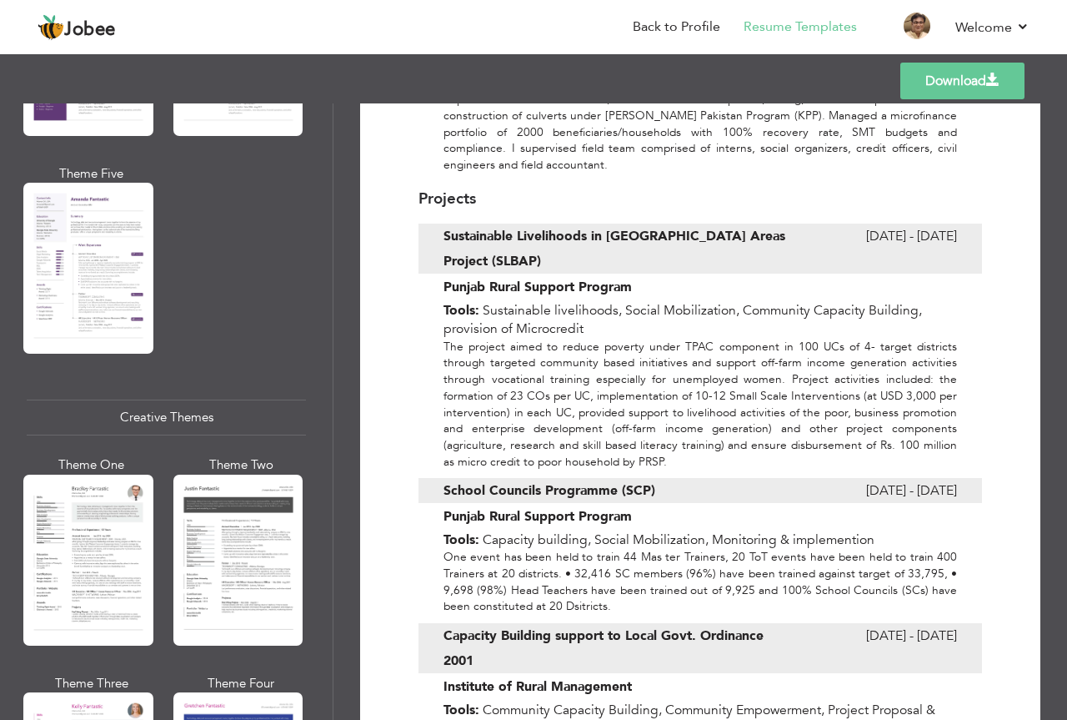
scroll to position [3232, 0]
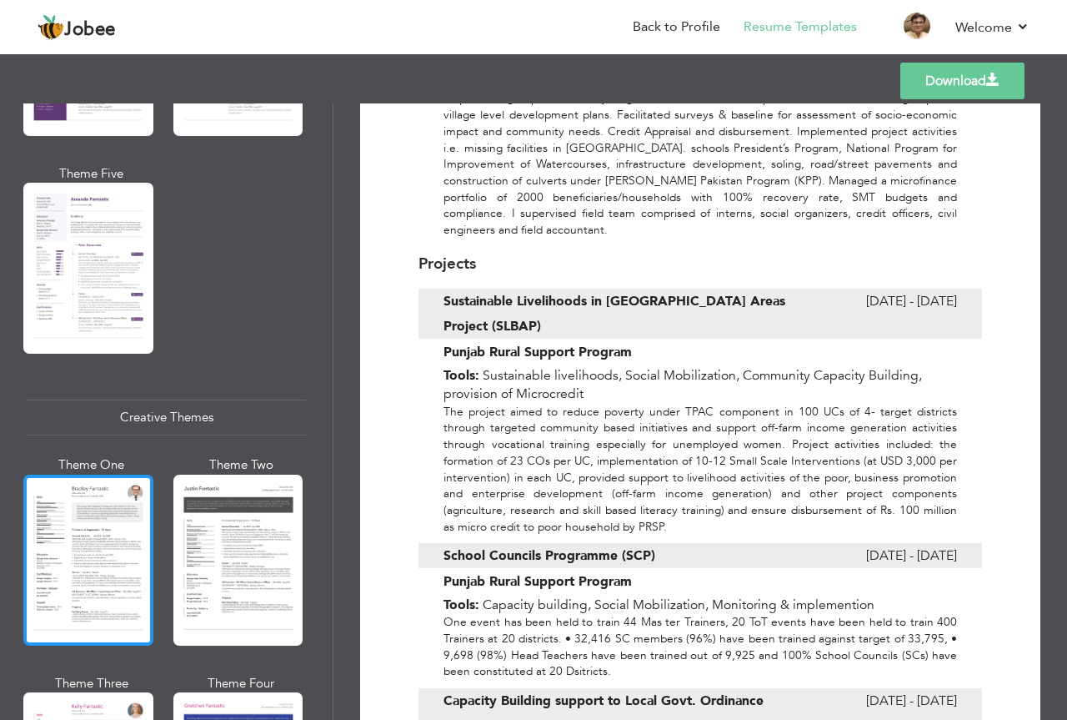
click at [91, 499] on div at bounding box center [88, 559] width 130 height 171
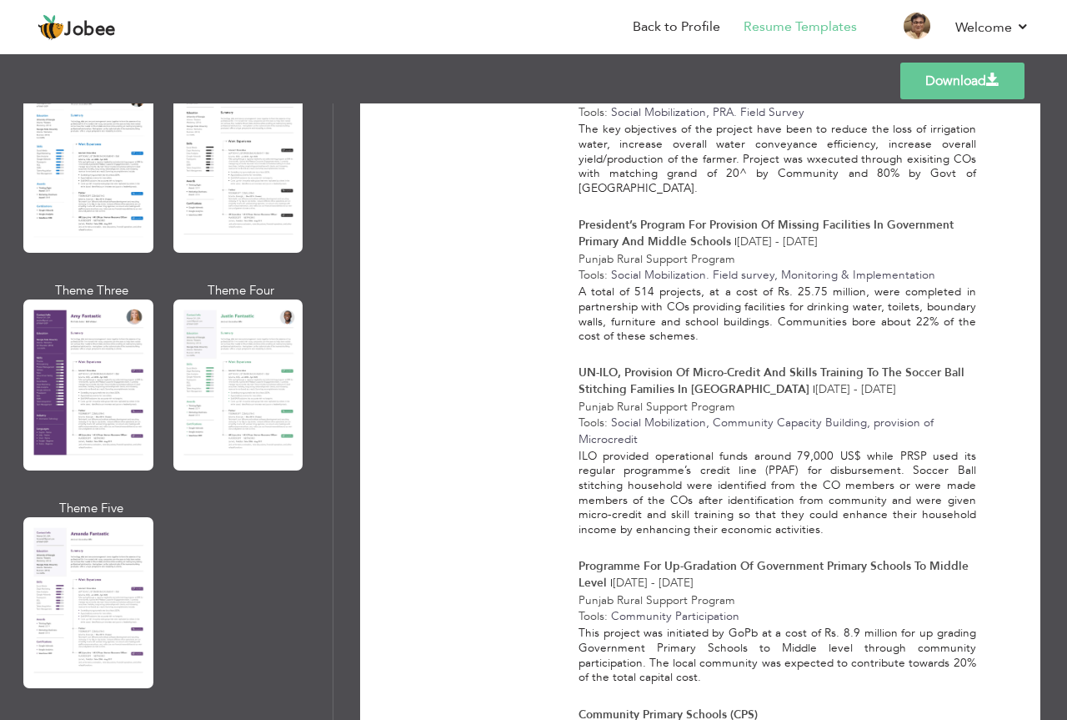
scroll to position [1364, 0]
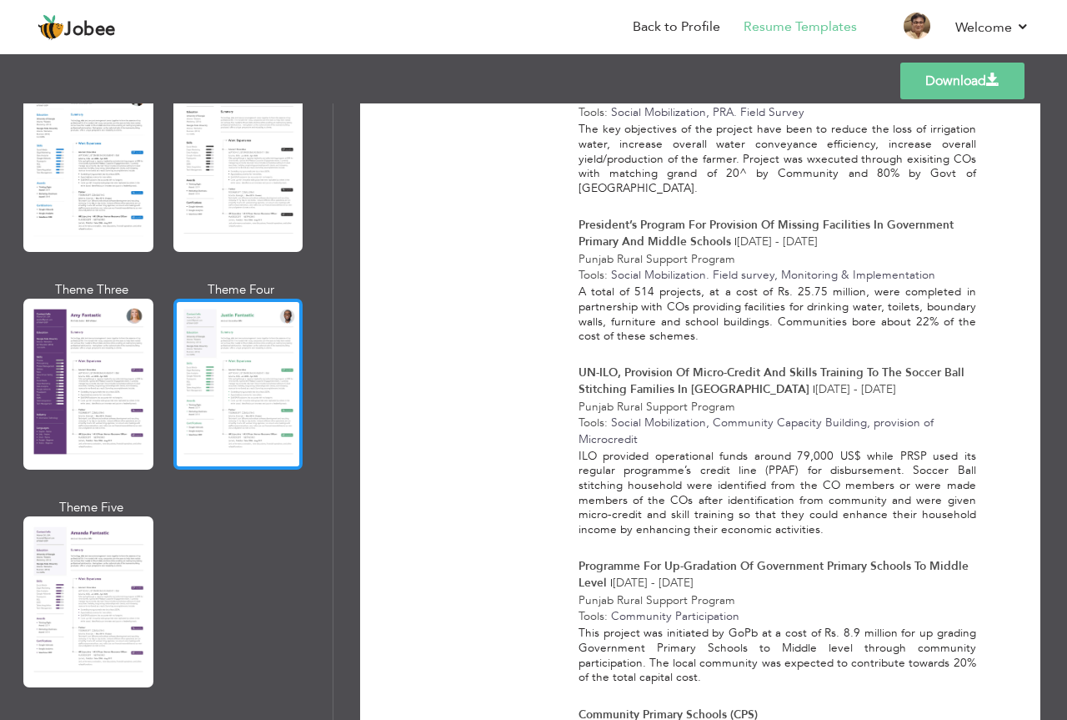
click at [273, 364] on div at bounding box center [238, 383] width 130 height 171
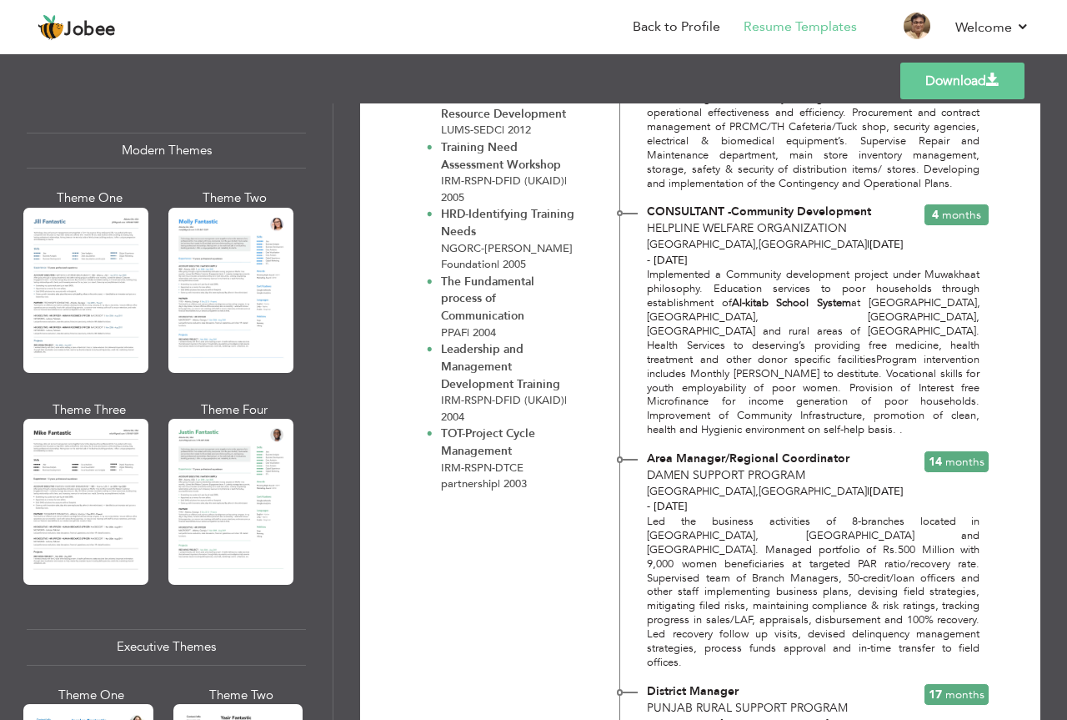
scroll to position [718, 0]
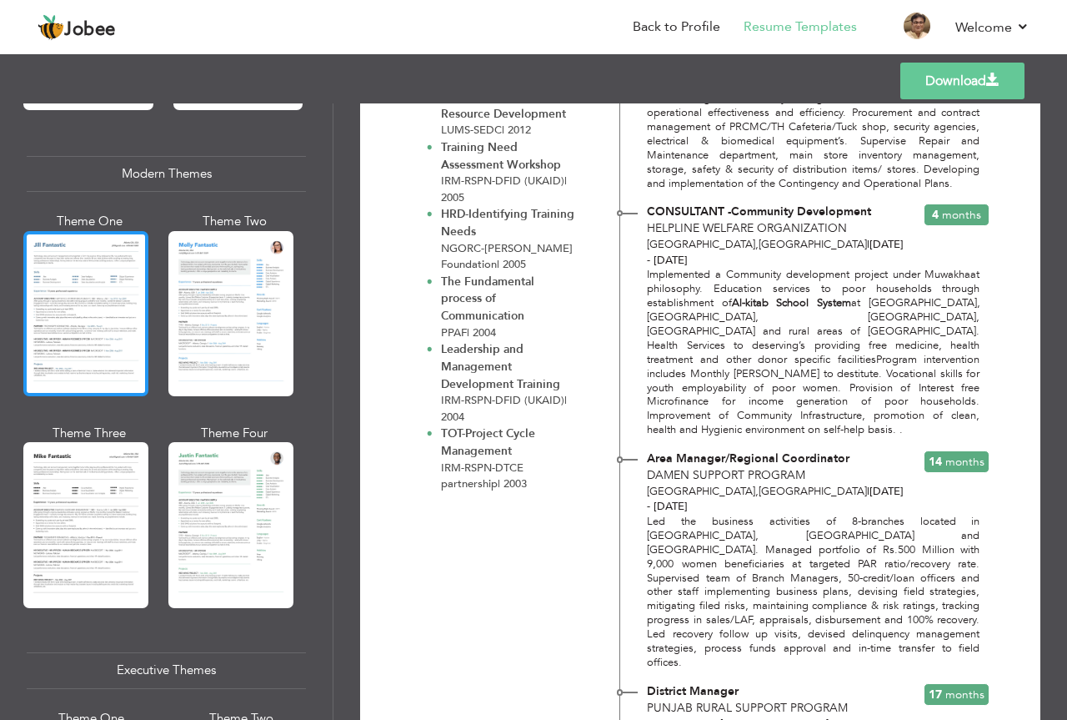
click at [114, 319] on div at bounding box center [85, 313] width 125 height 165
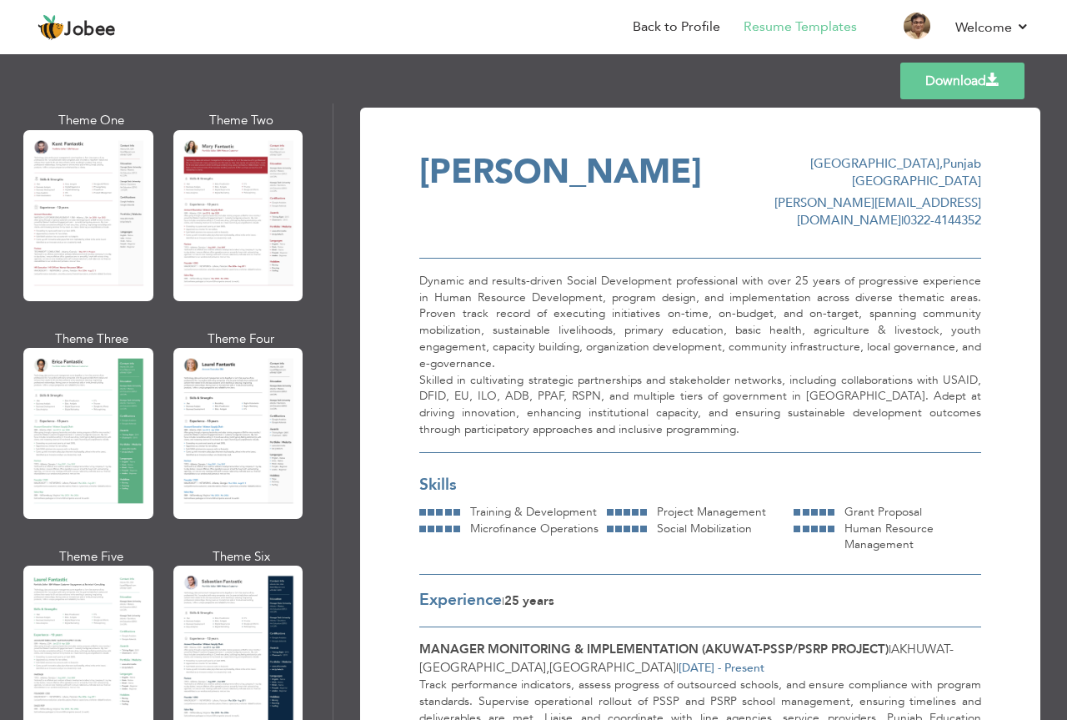
scroll to position [64, 0]
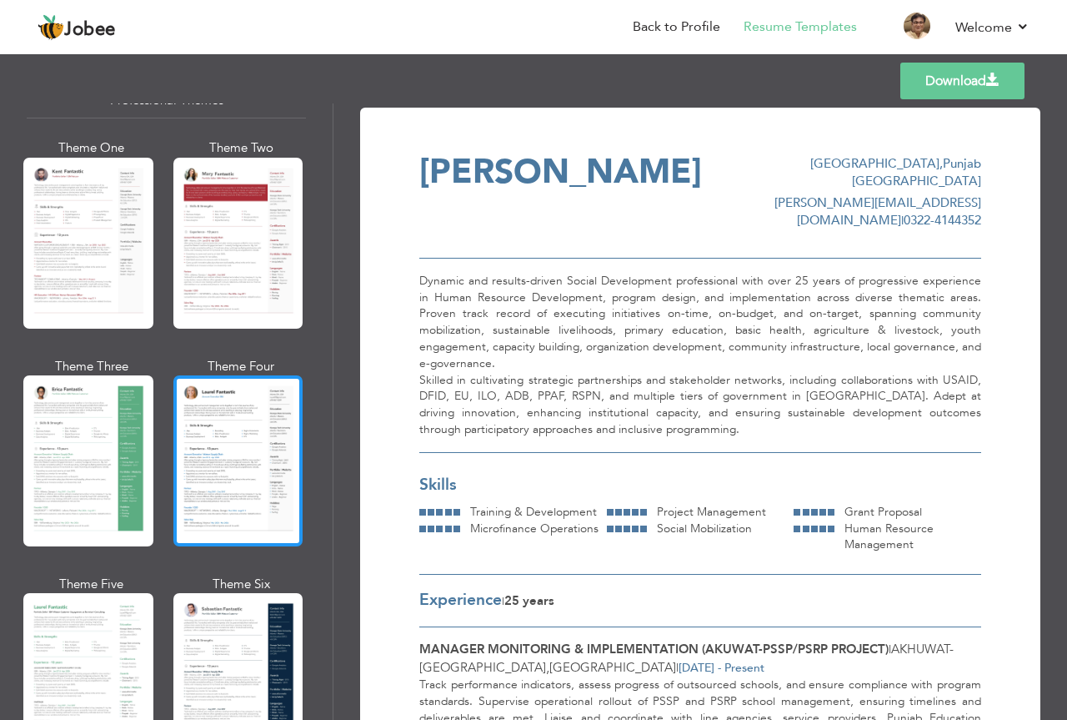
click at [263, 433] on div at bounding box center [238, 460] width 130 height 171
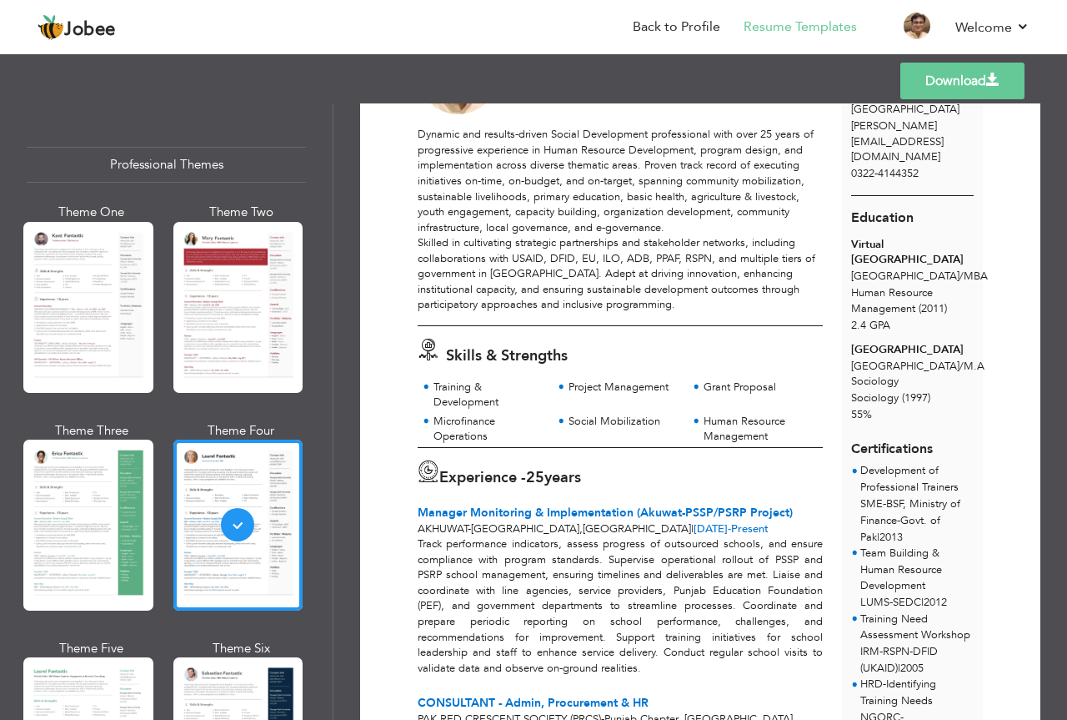
scroll to position [0, 0]
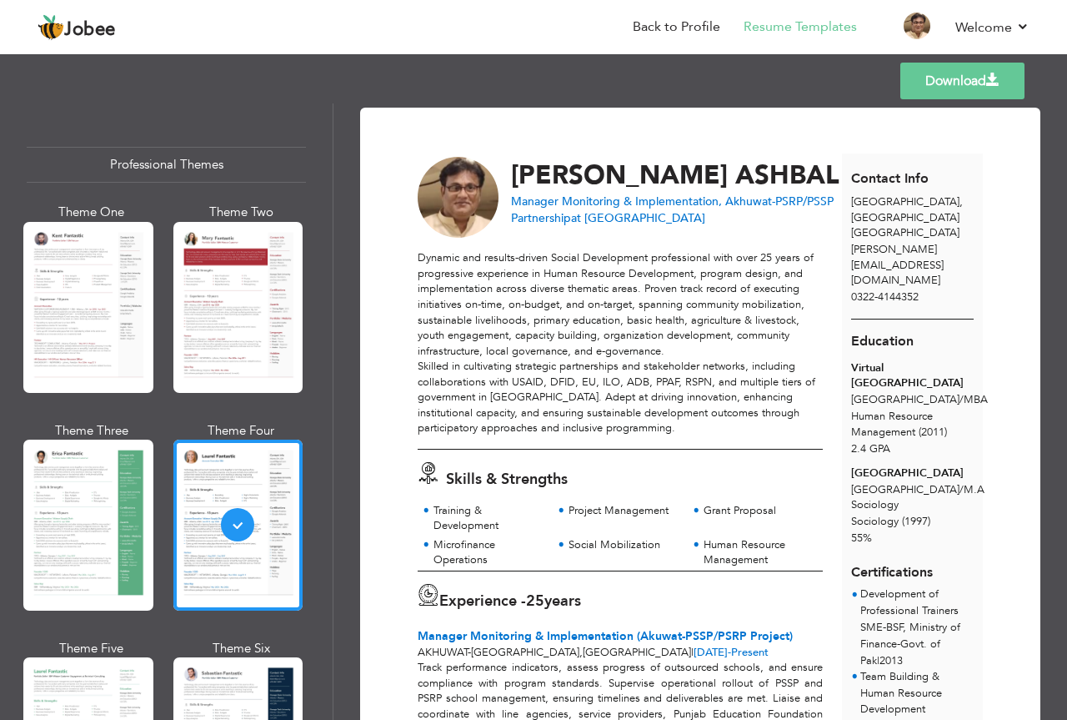
click at [961, 73] on link "Download" at bounding box center [962, 81] width 124 height 37
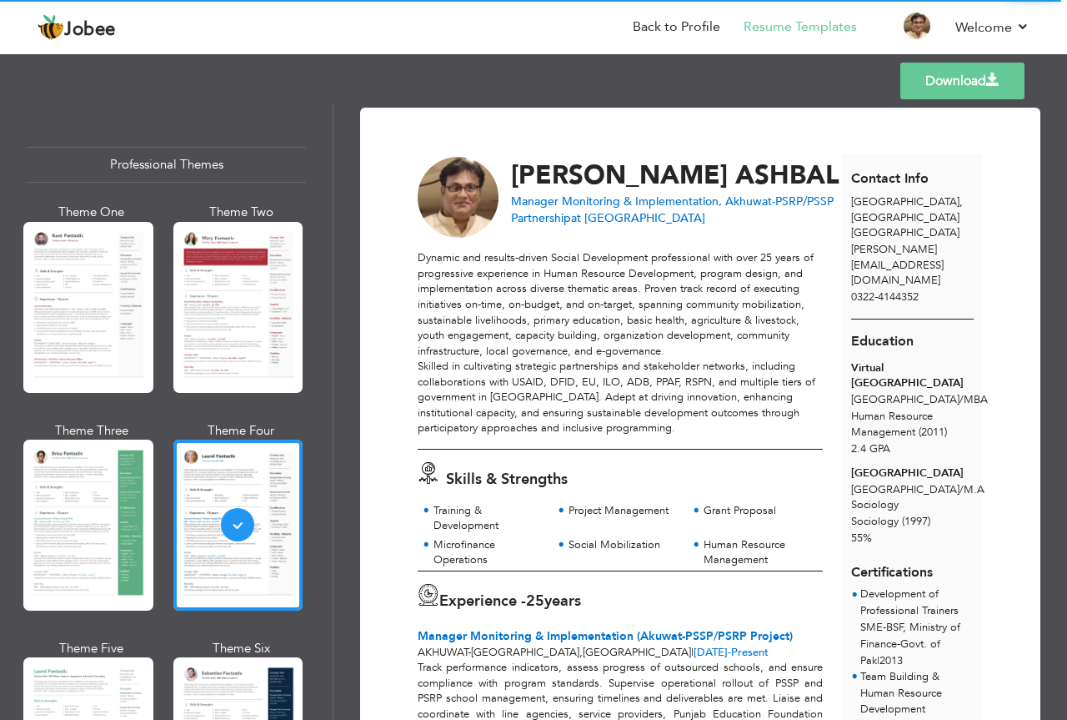
click at [452, 44] on nav "Back to Profile Resume Templates Resume Templates Cover Letters About My Resume…" at bounding box center [534, 28] width 992 height 45
click at [790, 79] on div "Templates Download" at bounding box center [533, 80] width 1067 height 53
click at [940, 77] on link "Download" at bounding box center [962, 81] width 124 height 37
click at [446, 83] on div "Templates Download" at bounding box center [533, 80] width 1067 height 53
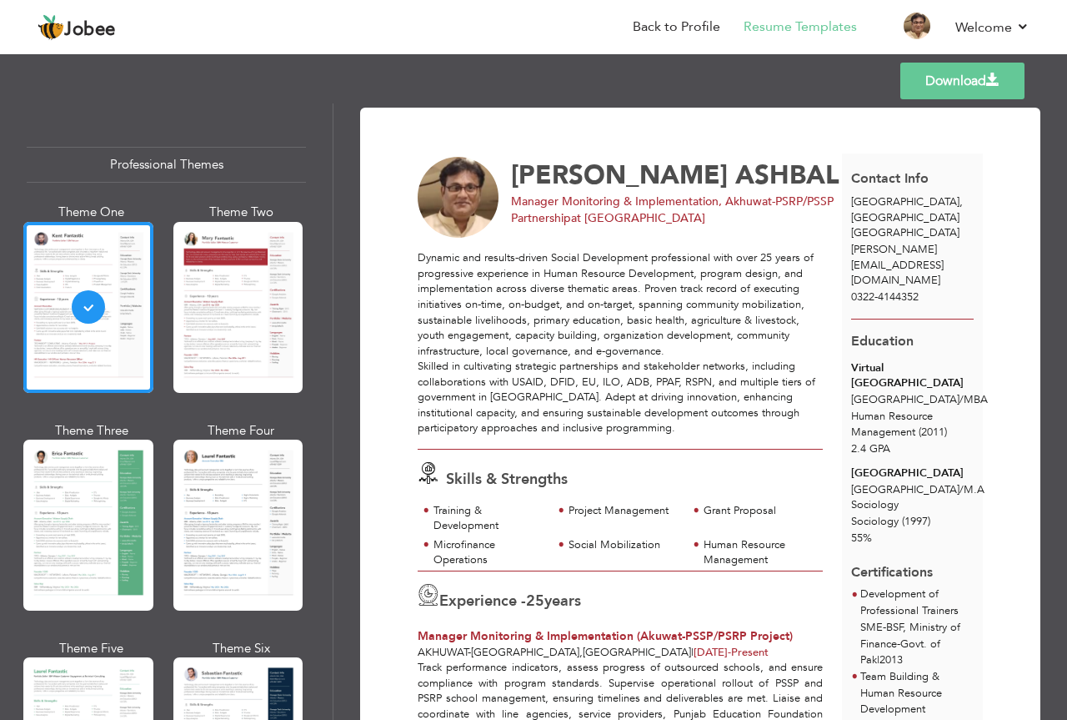
click at [462, 88] on div "Templates Download" at bounding box center [533, 80] width 1067 height 53
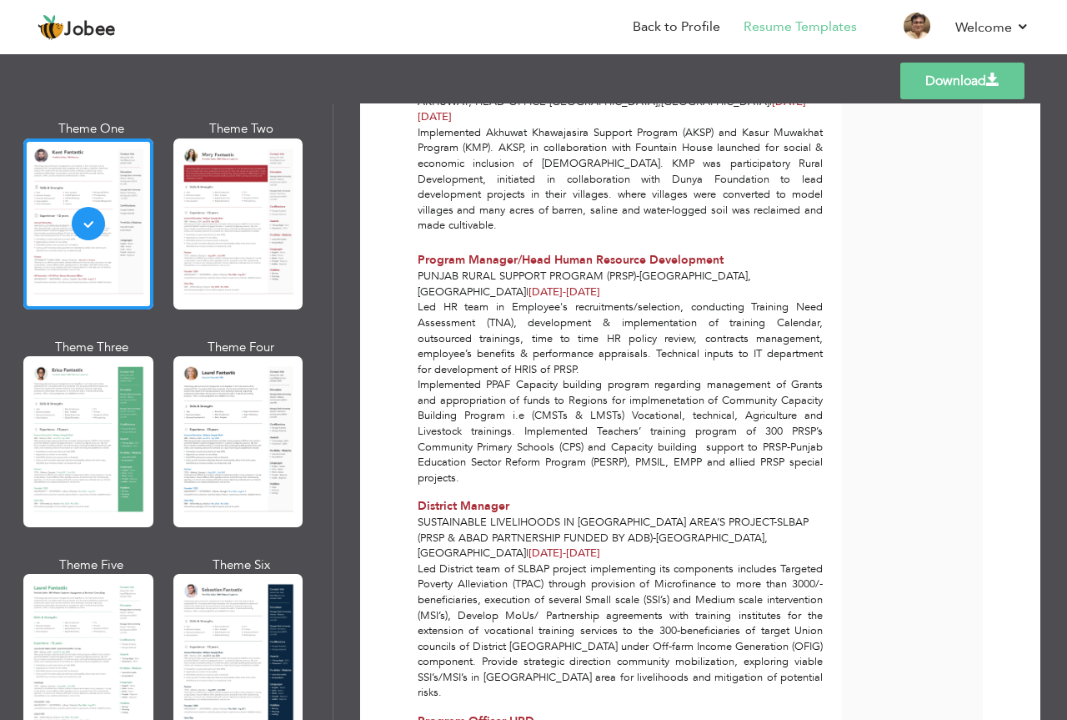
scroll to position [1918, 0]
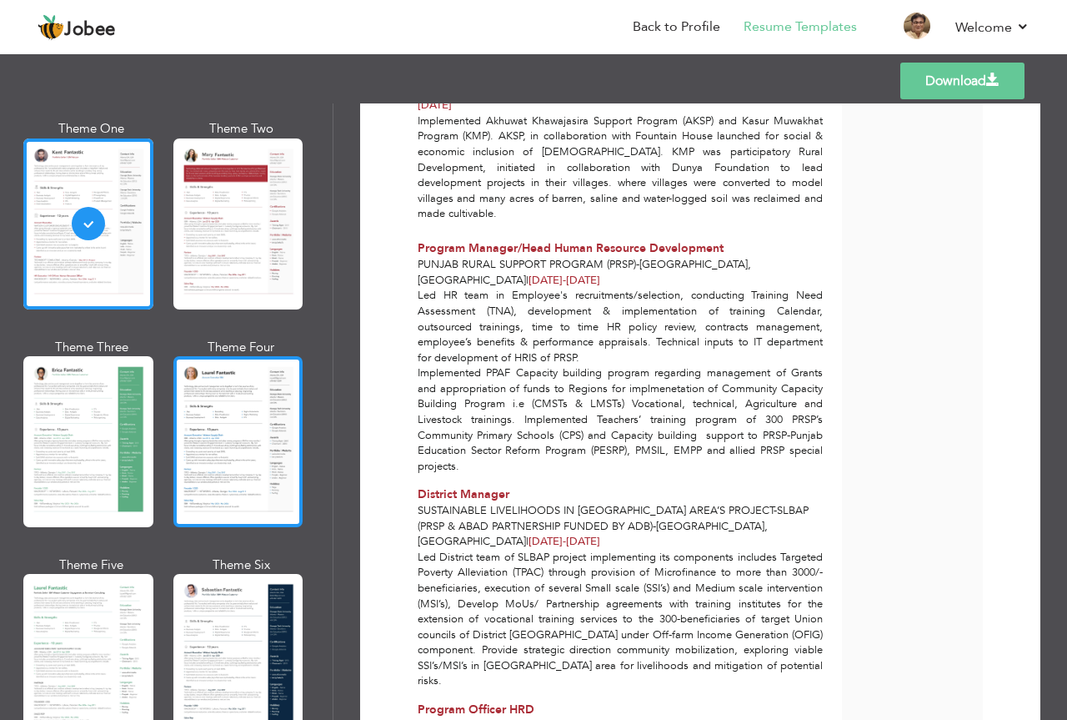
click at [234, 420] on div at bounding box center [238, 441] width 130 height 171
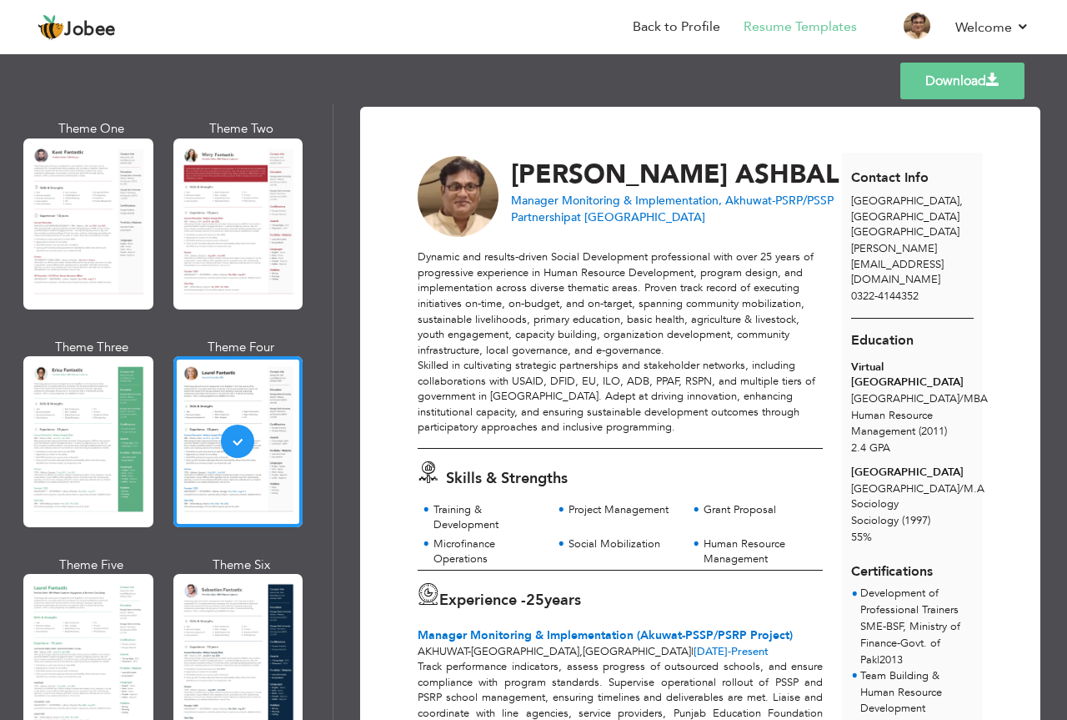
scroll to position [0, 0]
click at [934, 78] on link "Download" at bounding box center [962, 81] width 124 height 37
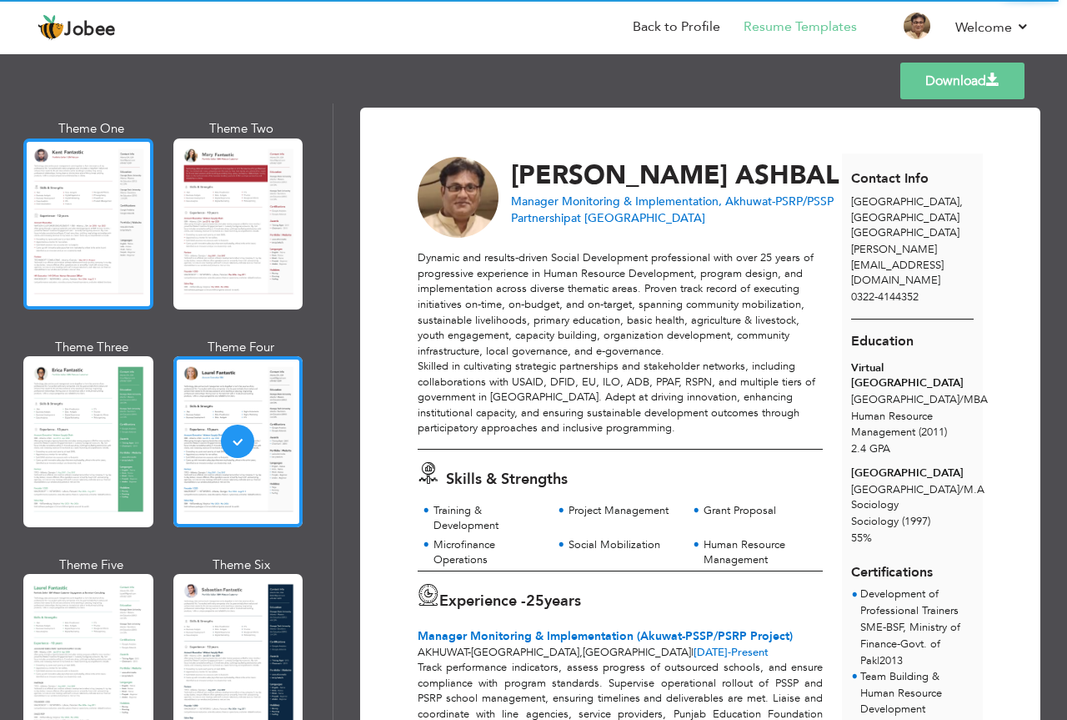
click at [69, 234] on div at bounding box center [88, 223] width 130 height 171
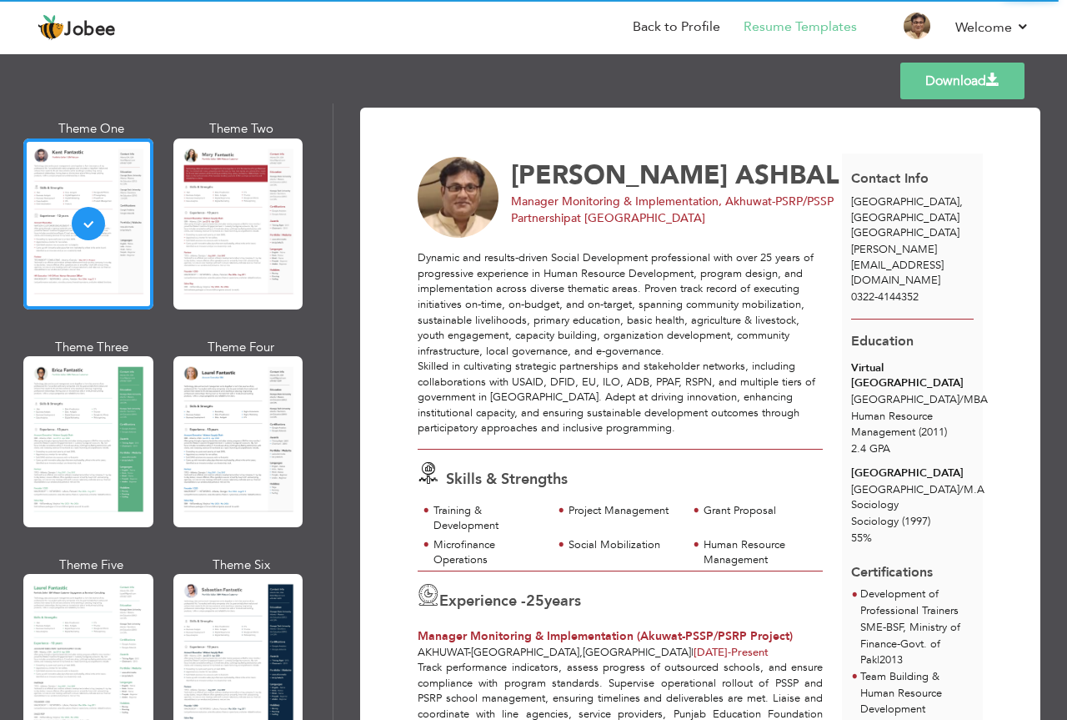
click at [966, 84] on link "Download" at bounding box center [962, 81] width 124 height 37
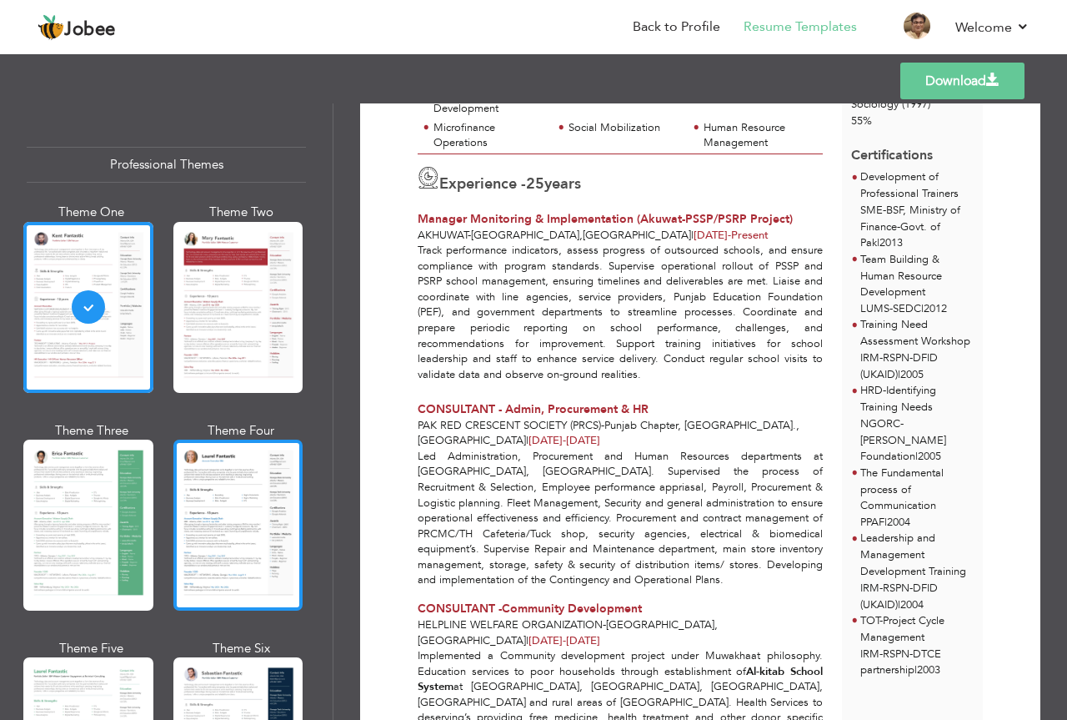
click at [238, 527] on div at bounding box center [238, 524] width 130 height 171
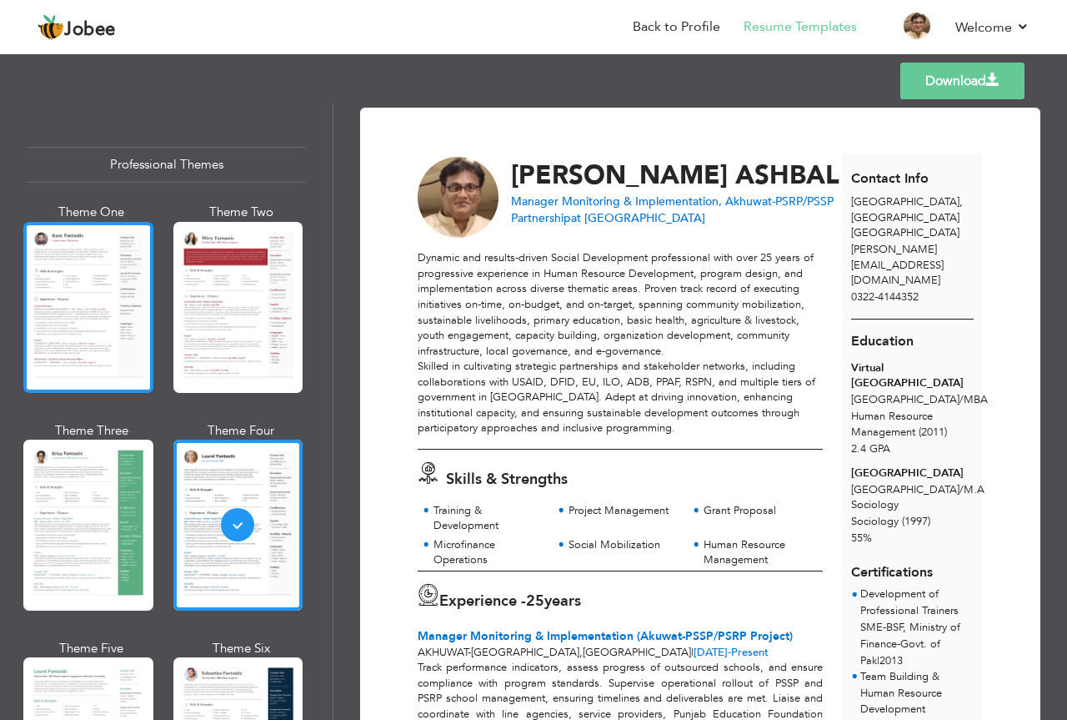
click at [61, 303] on div at bounding box center [88, 307] width 130 height 171
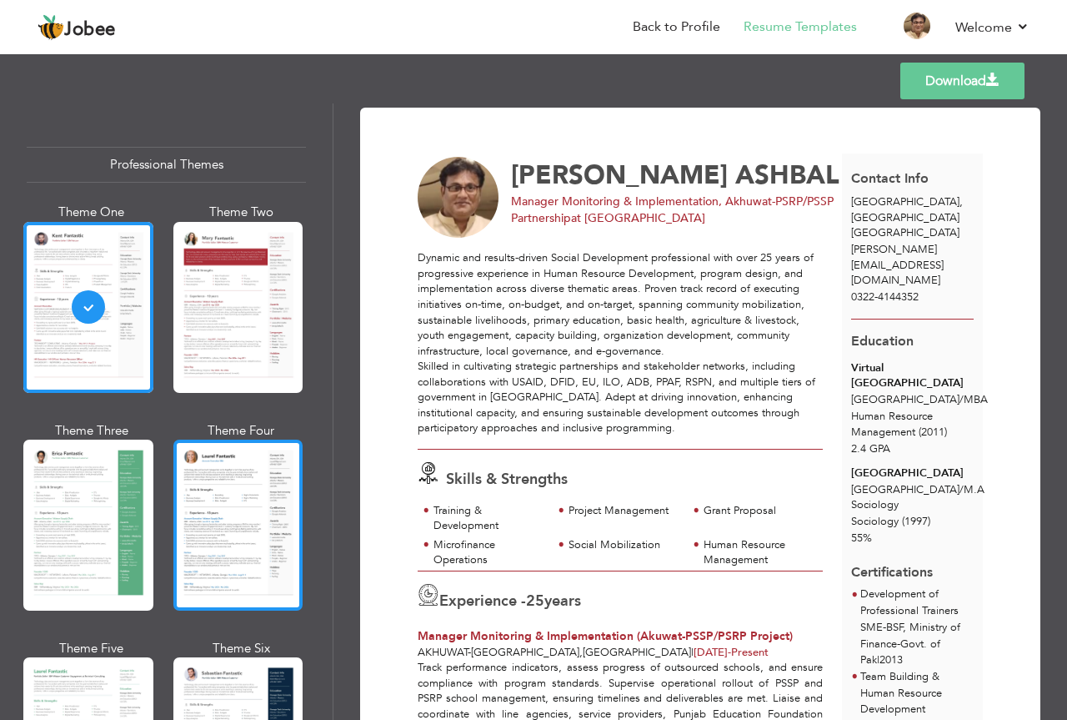
click at [219, 512] on div at bounding box center [238, 524] width 130 height 171
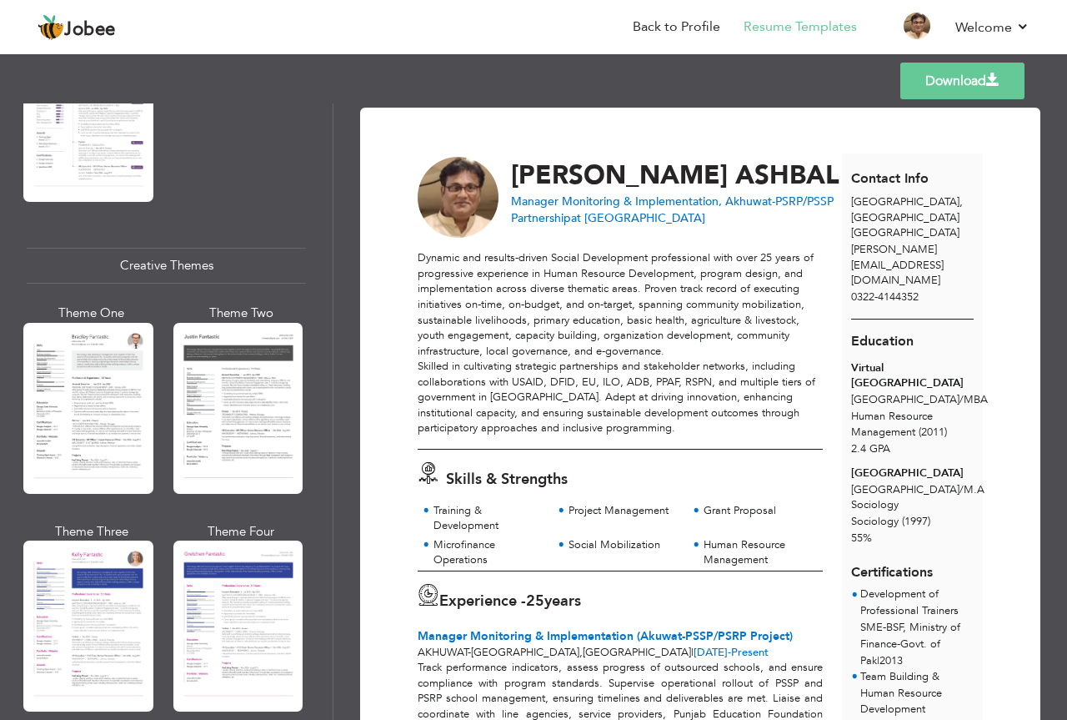
scroll to position [1978, 0]
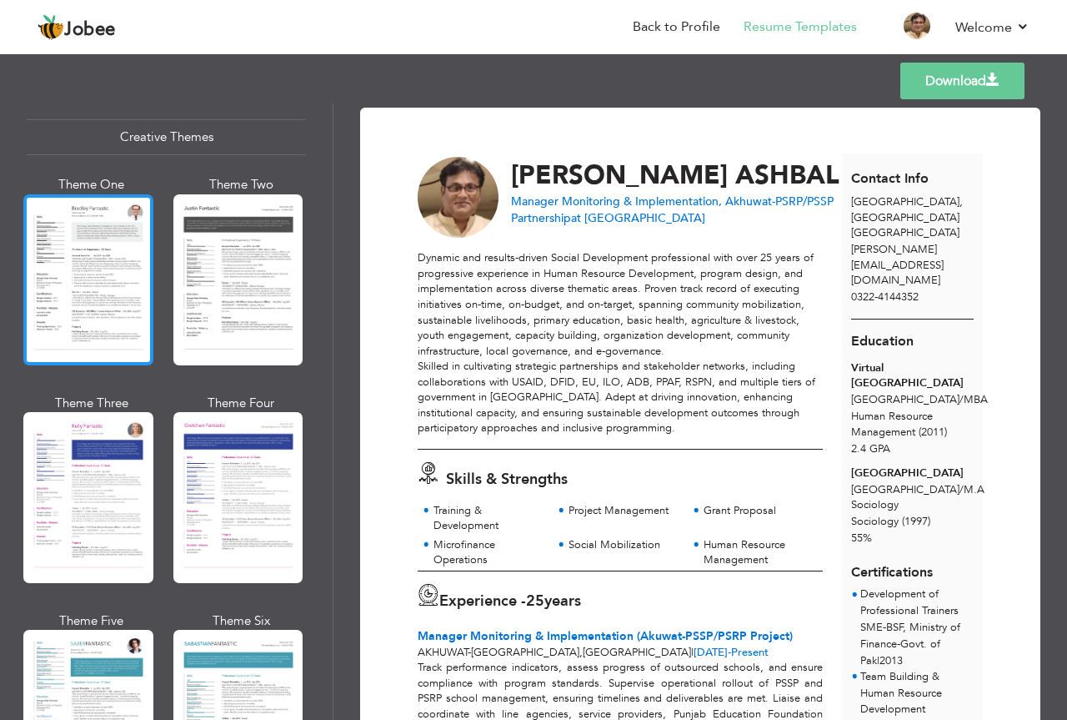
click at [68, 301] on div at bounding box center [88, 279] width 130 height 171
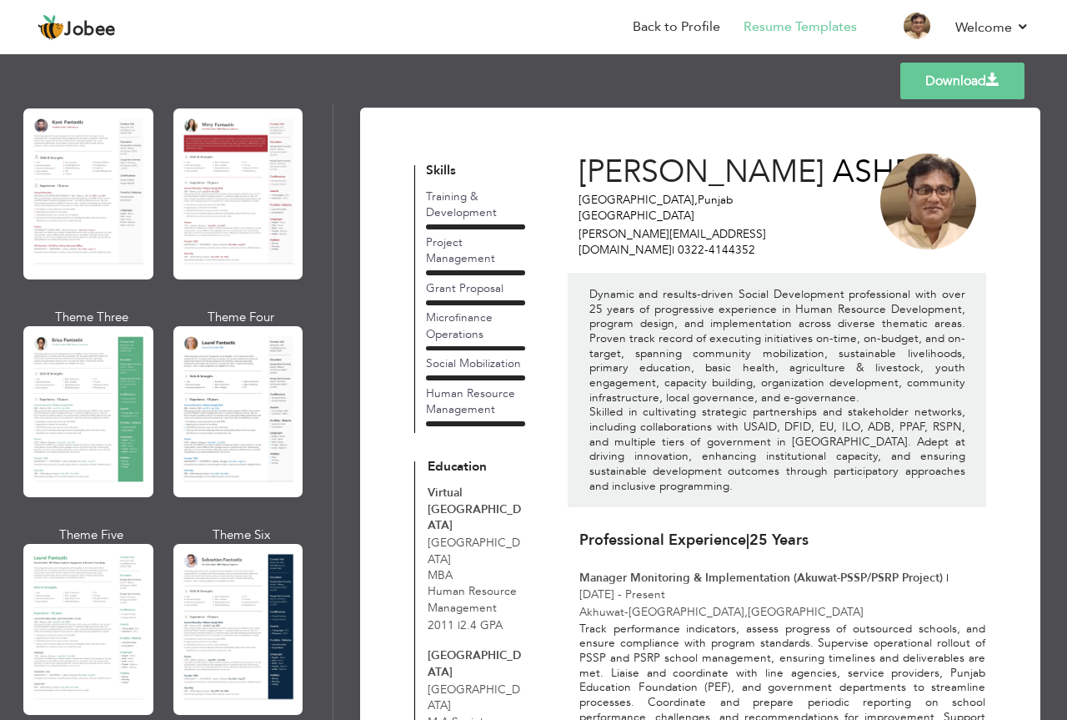
scroll to position [60, 0]
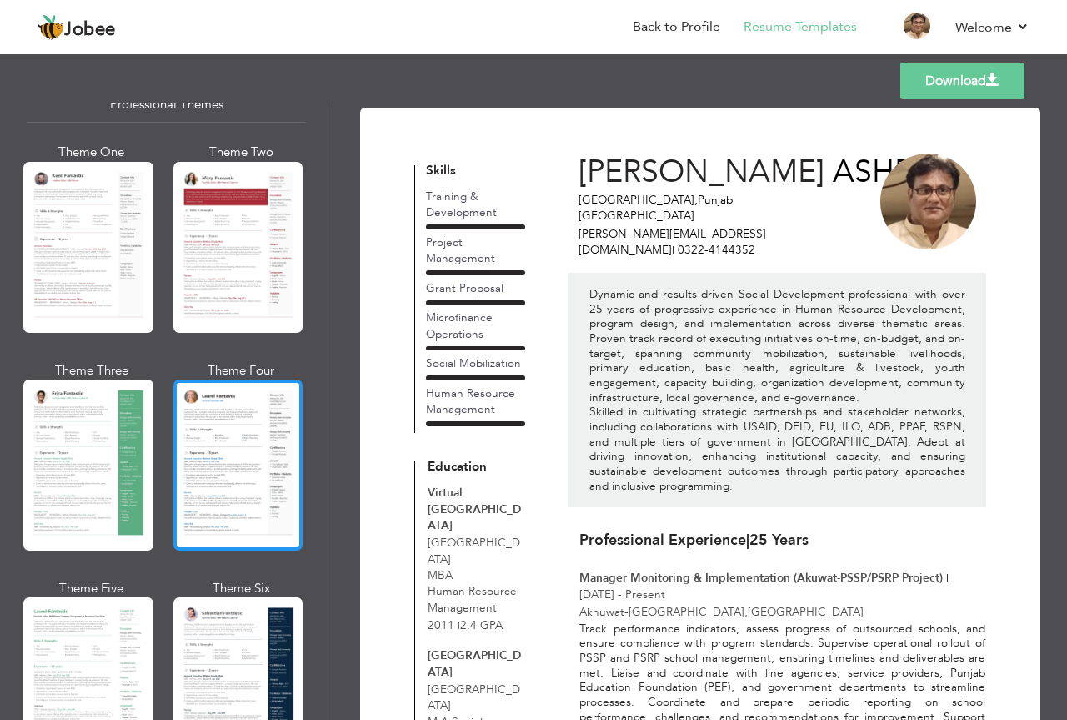
click at [262, 450] on div at bounding box center [238, 464] width 130 height 171
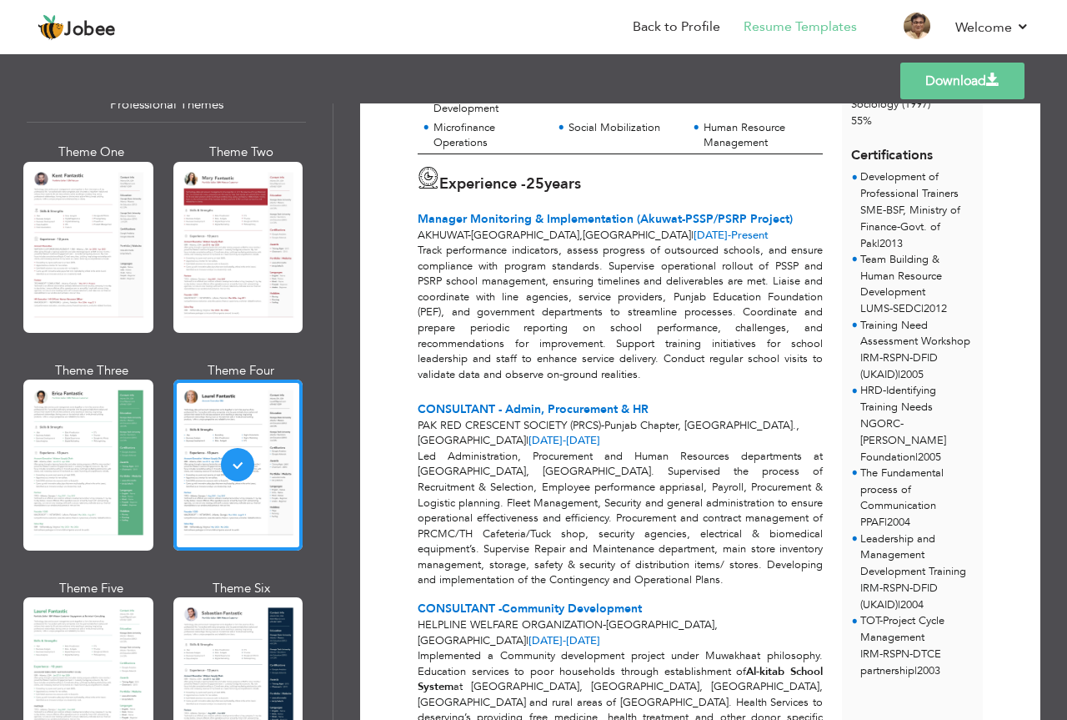
scroll to position [0, 0]
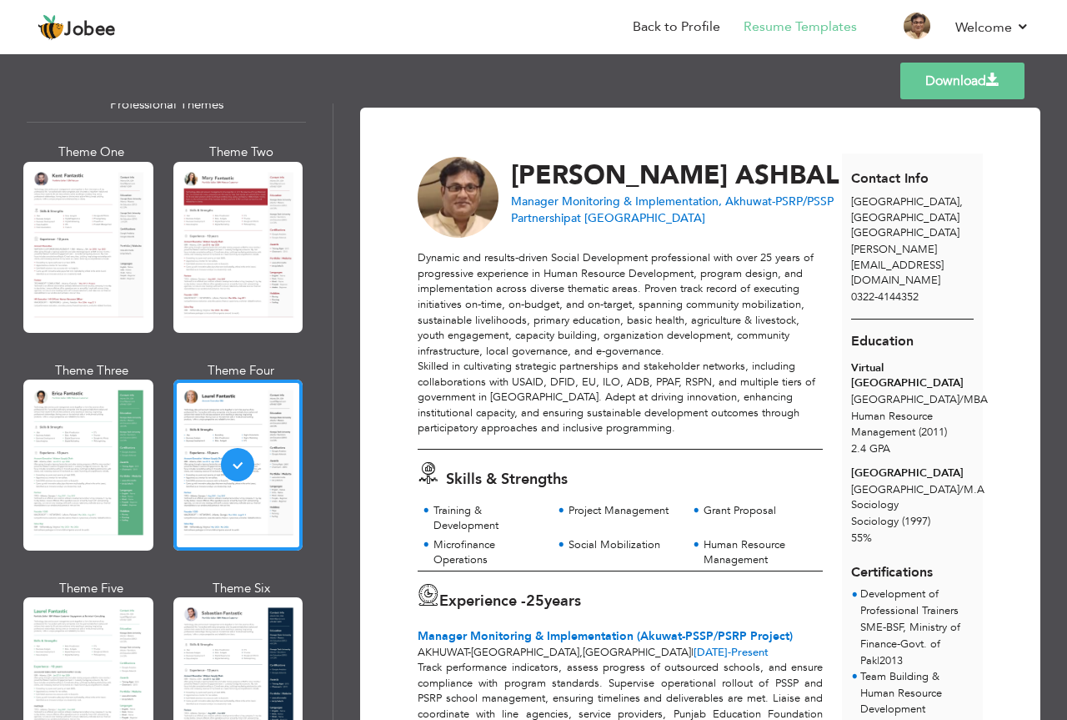
click at [962, 79] on link "Download" at bounding box center [962, 81] width 124 height 37
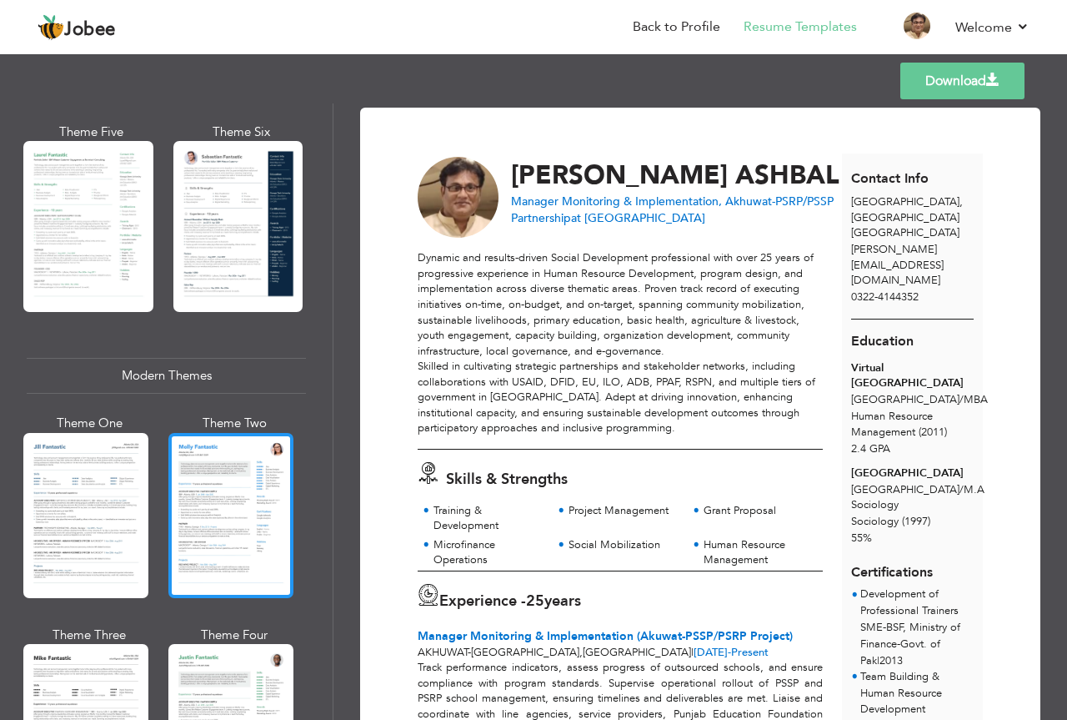
scroll to position [530, 0]
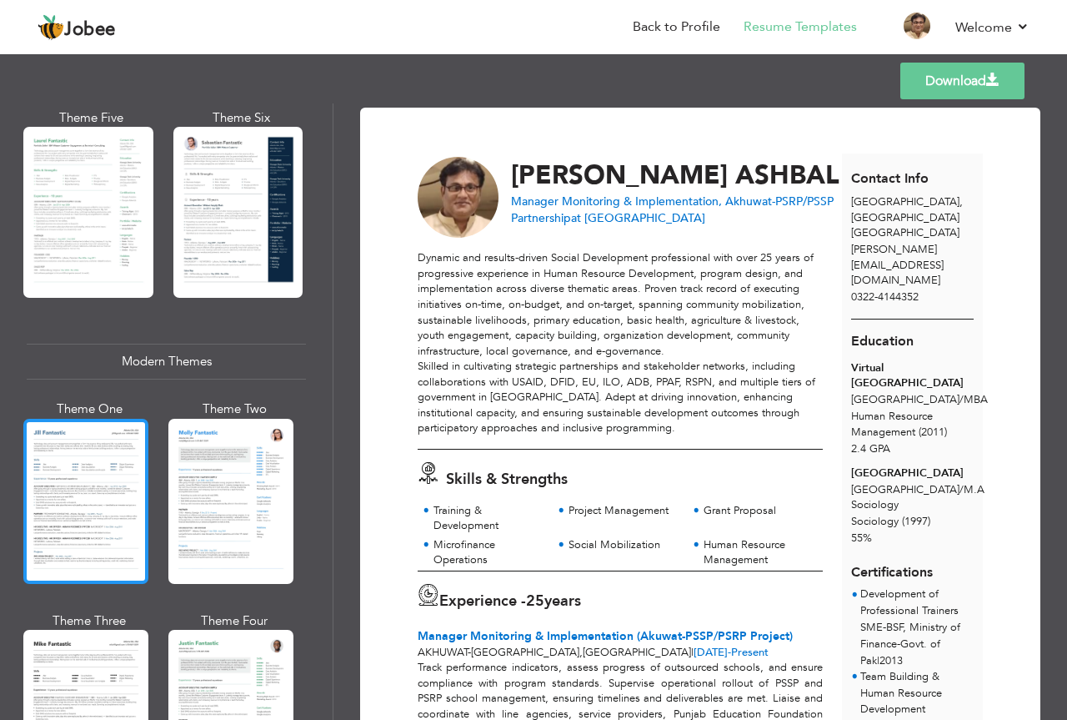
click at [107, 504] on div at bounding box center [85, 501] width 125 height 165
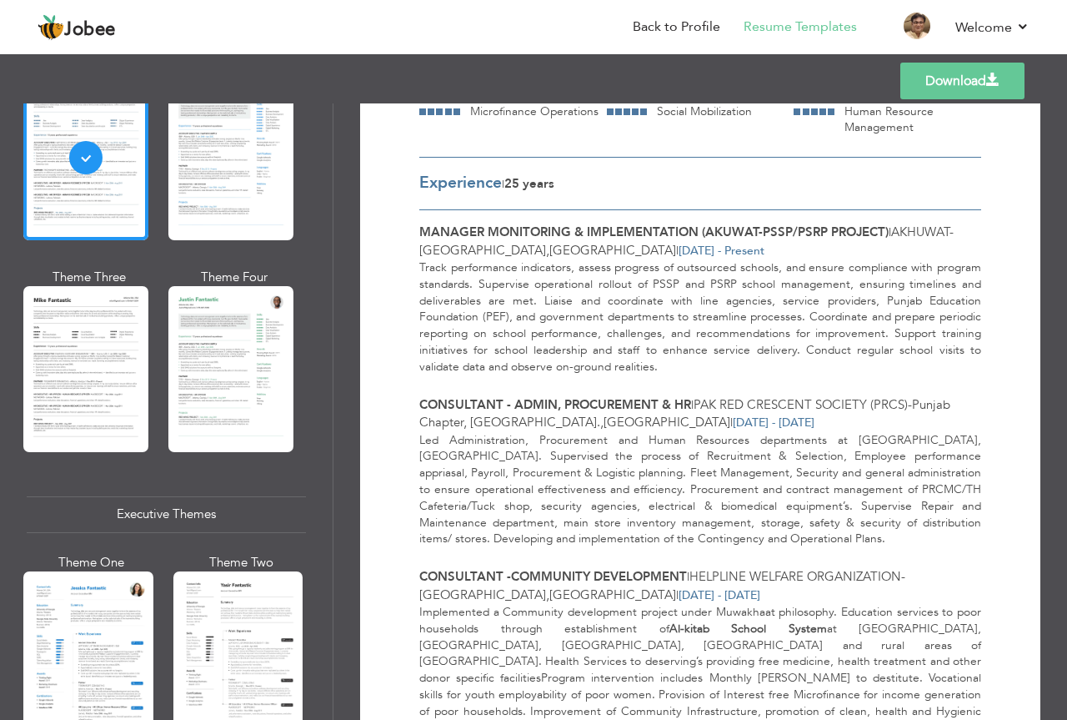
scroll to position [883, 0]
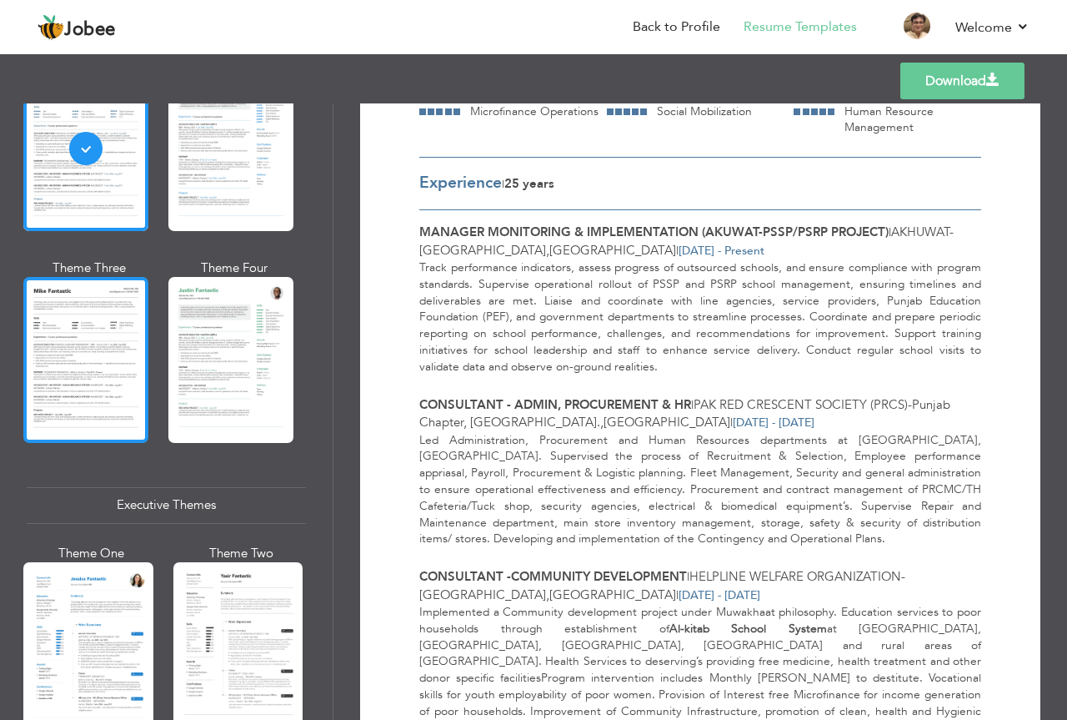
click at [69, 407] on div at bounding box center [85, 359] width 125 height 165
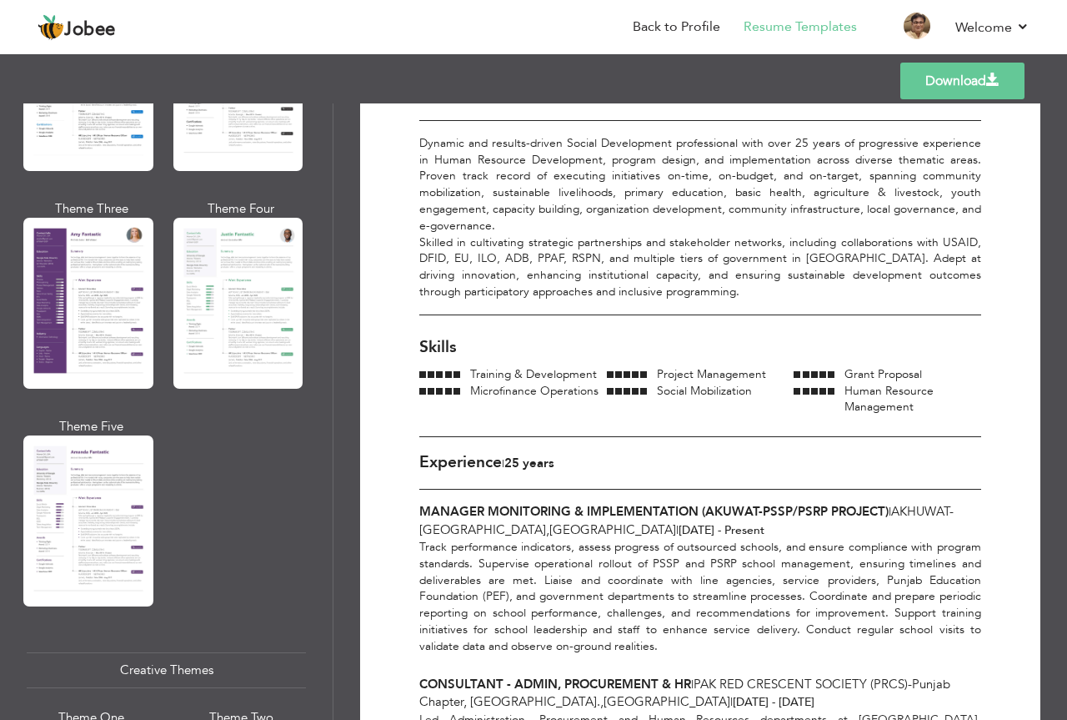
scroll to position [0, 0]
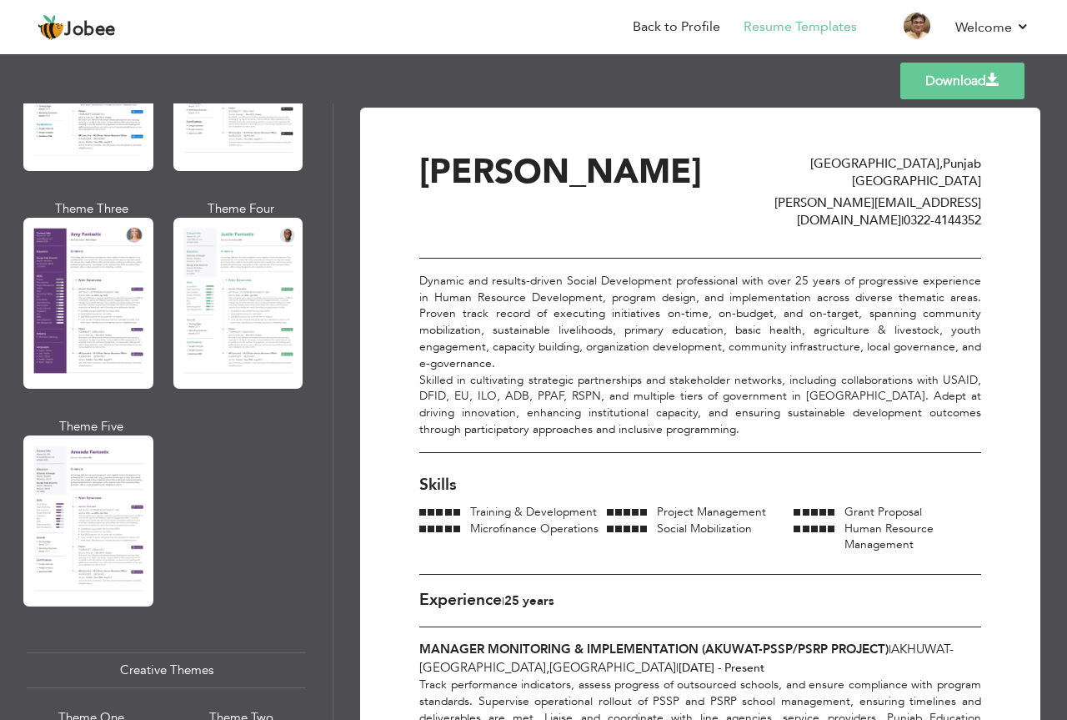
click at [959, 73] on link "Download" at bounding box center [962, 81] width 124 height 37
drag, startPoint x: 333, startPoint y: 463, endPoint x: 332, endPoint y: 521, distance: 58.4
click at [332, 521] on div "Professional Themes Theme One Theme Two Theme Three Theme Four Theme Five" at bounding box center [166, 411] width 333 height 616
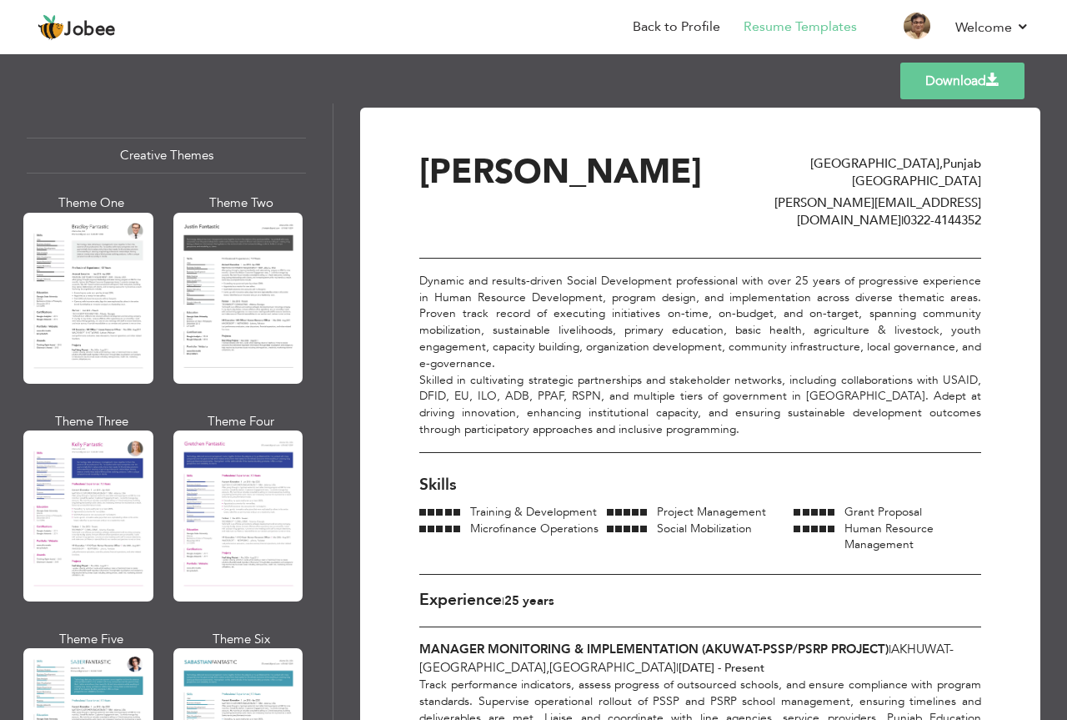
scroll to position [1964, 0]
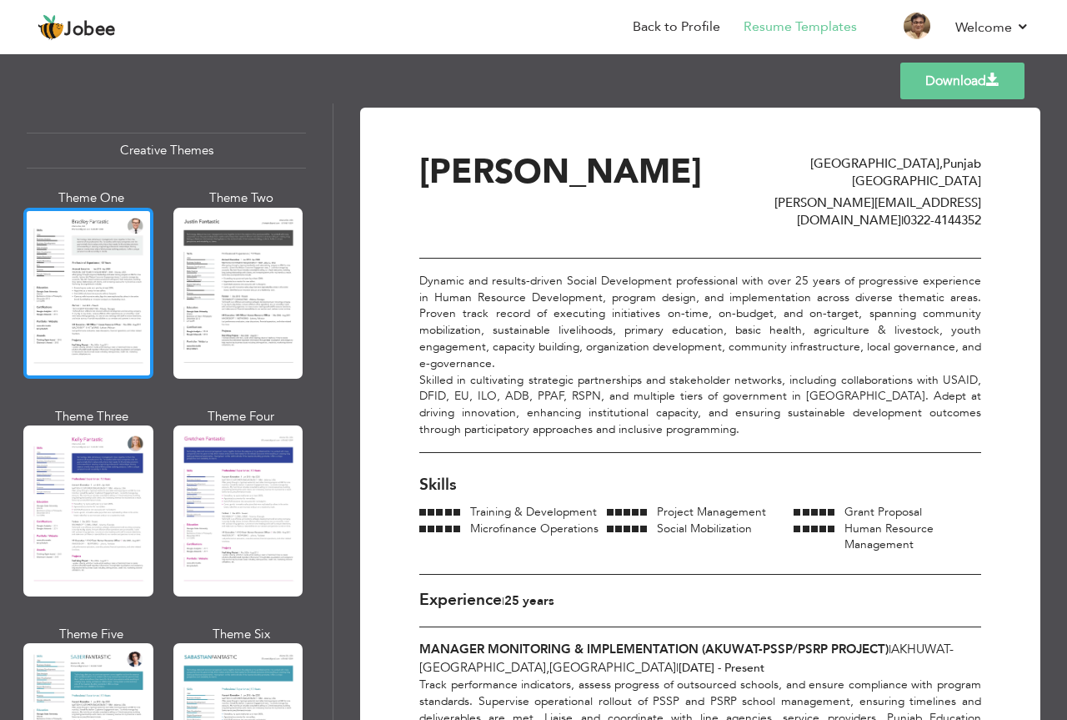
click at [108, 291] on div at bounding box center [88, 293] width 130 height 171
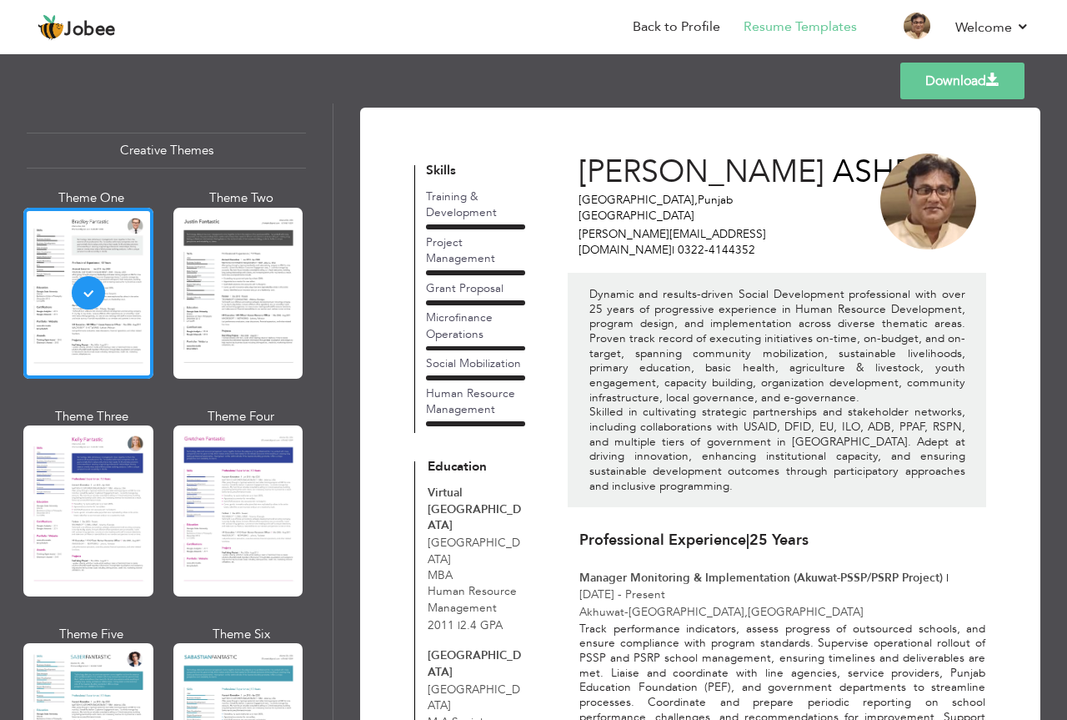
drag, startPoint x: 333, startPoint y: 551, endPoint x: 332, endPoint y: 603, distance: 51.7
click at [332, 603] on div "Professional Themes Theme One Theme Two Theme Three Theme Four" at bounding box center [533, 411] width 1067 height 616
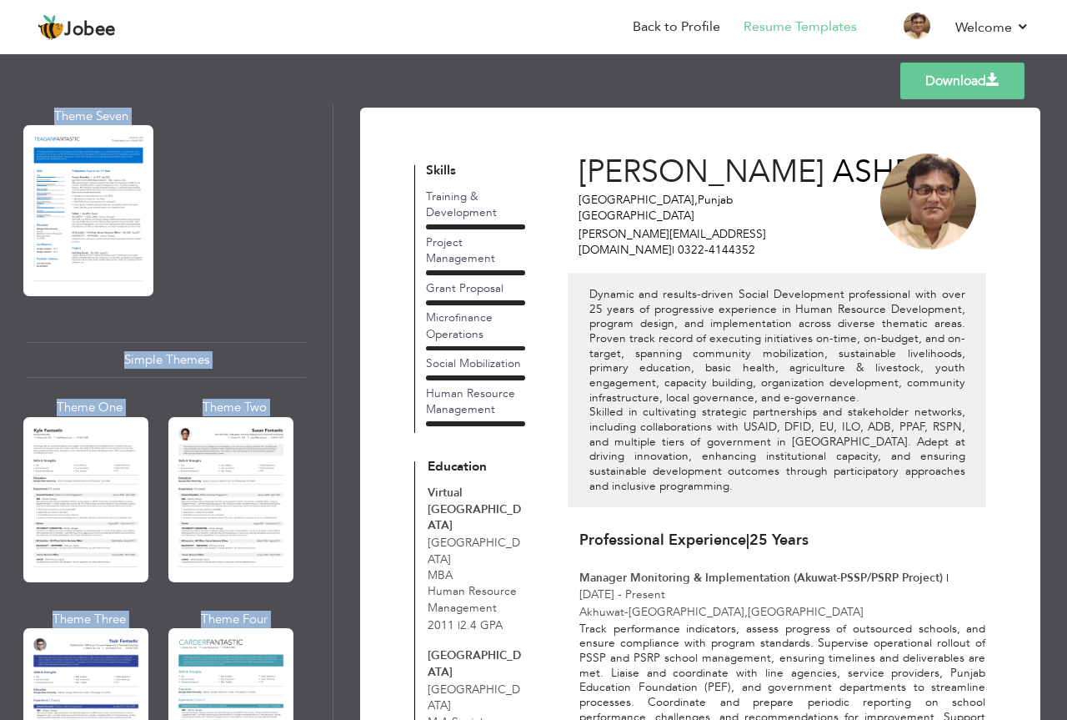
scroll to position [2719, 0]
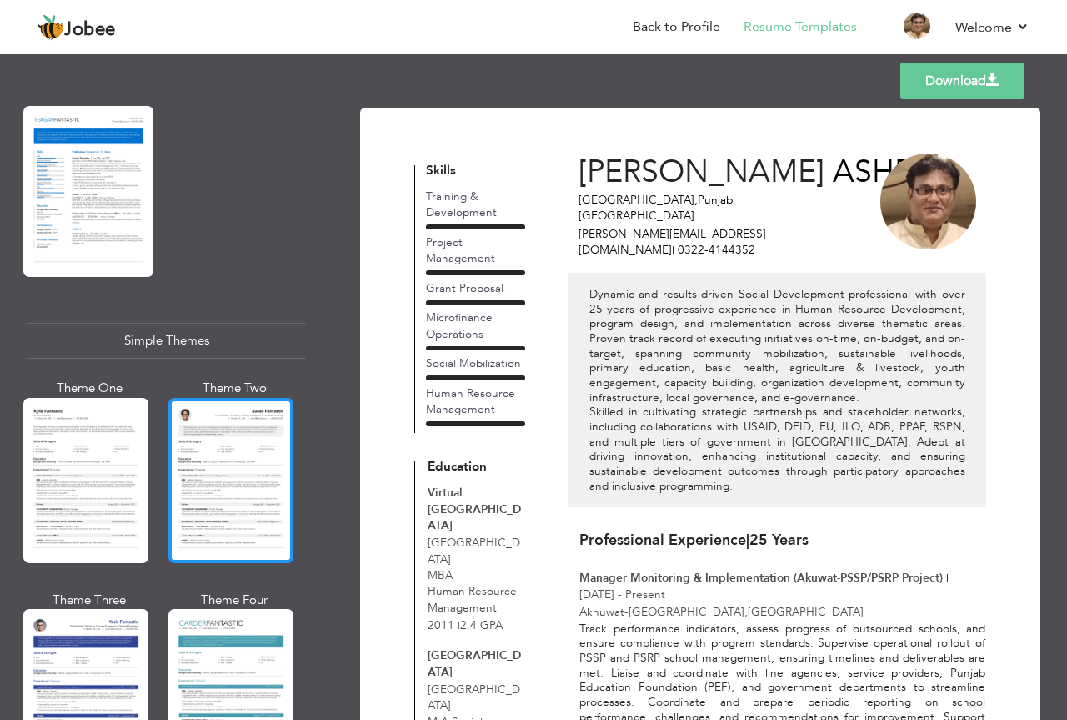
click at [263, 433] on div at bounding box center [230, 480] width 125 height 165
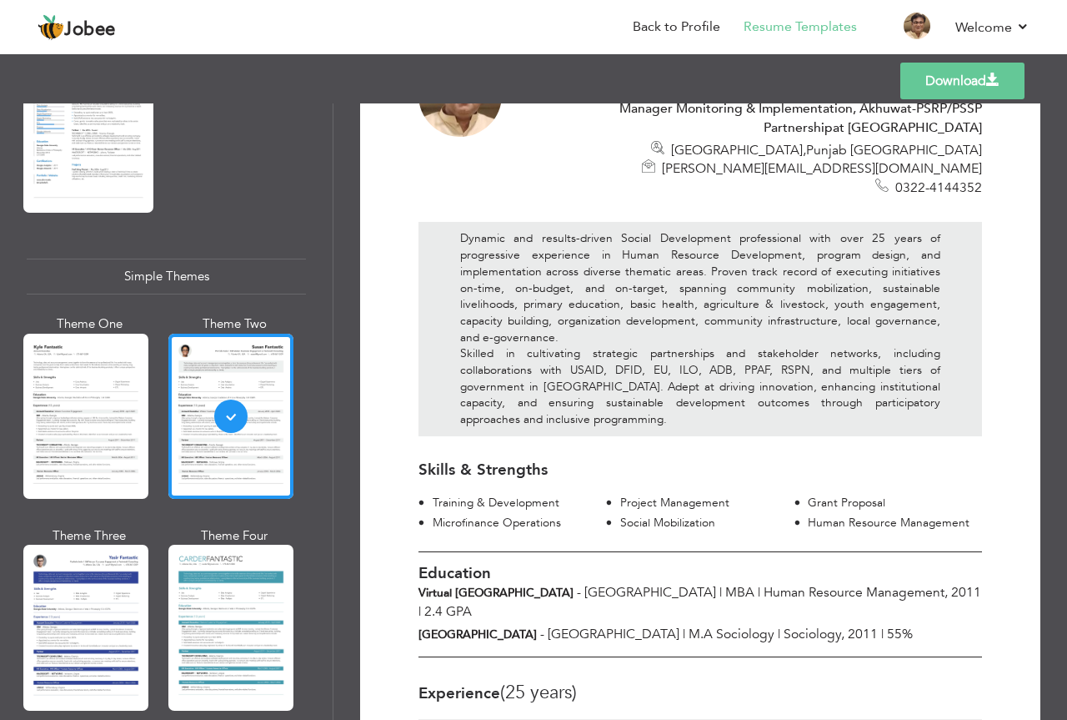
scroll to position [0, 0]
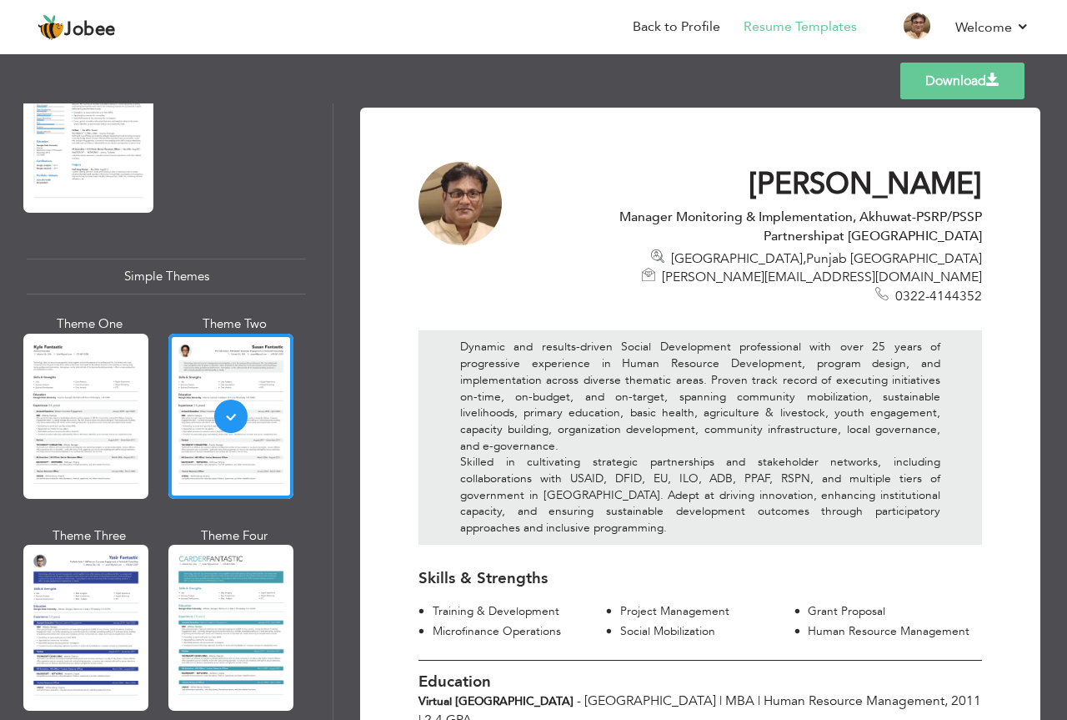
click at [955, 75] on link "Download" at bounding box center [962, 81] width 124 height 37
click at [469, 87] on div "Templates Download" at bounding box center [533, 80] width 1067 height 53
